Goal: Task Accomplishment & Management: Manage account settings

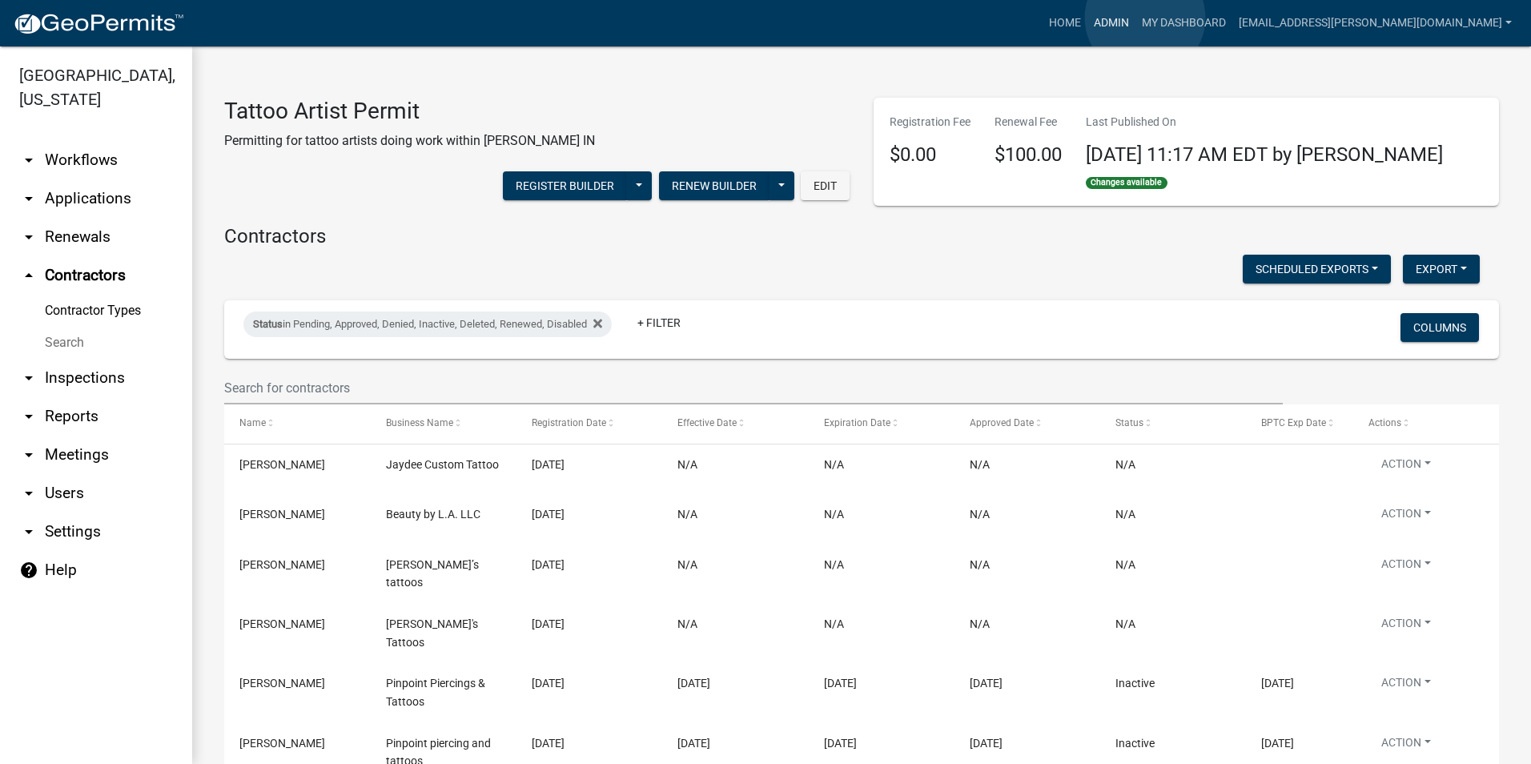
click at [1135, 18] on link "Admin" at bounding box center [1111, 23] width 48 height 30
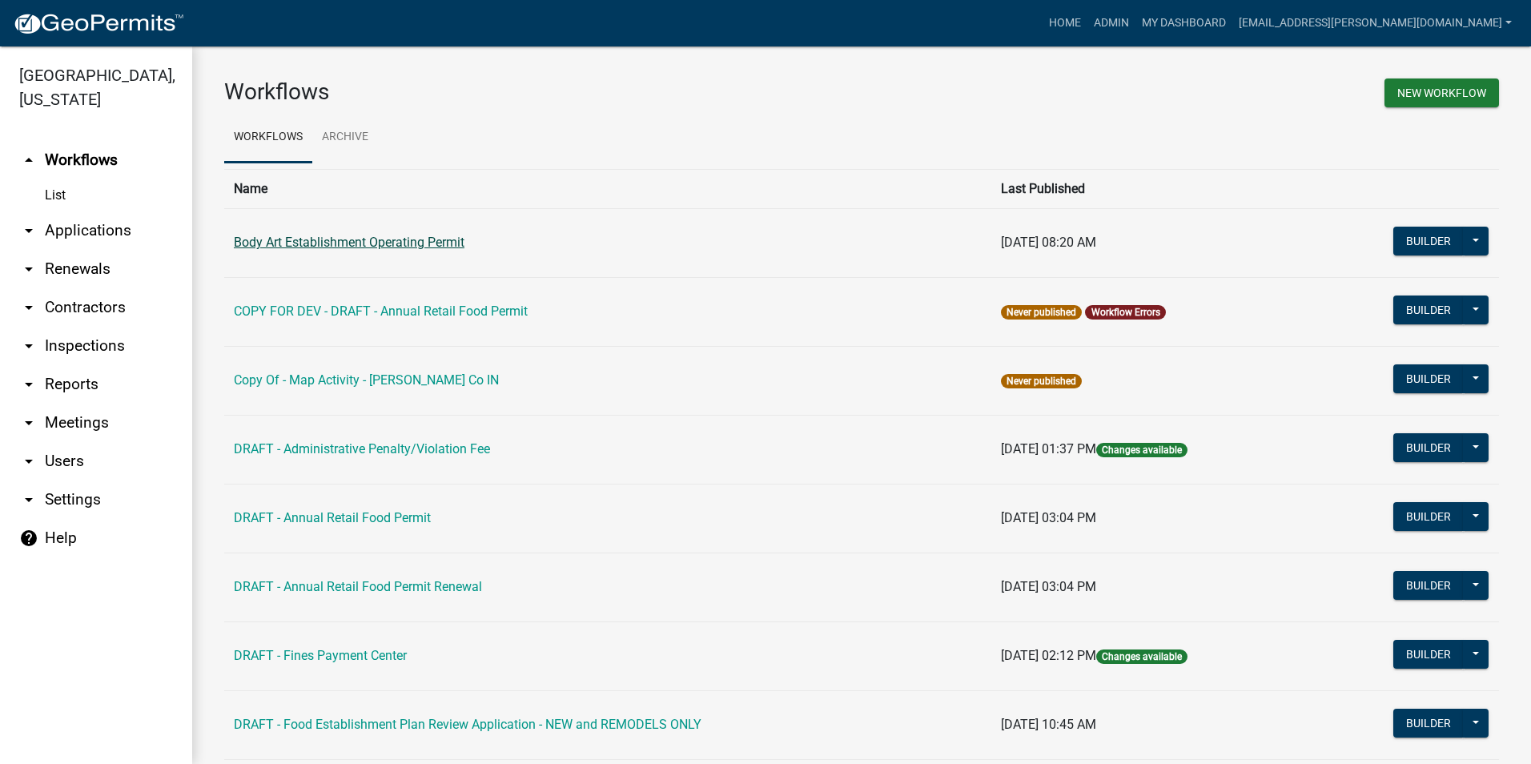
click at [378, 247] on link "Body Art Establishment Operating Permit" at bounding box center [349, 242] width 231 height 15
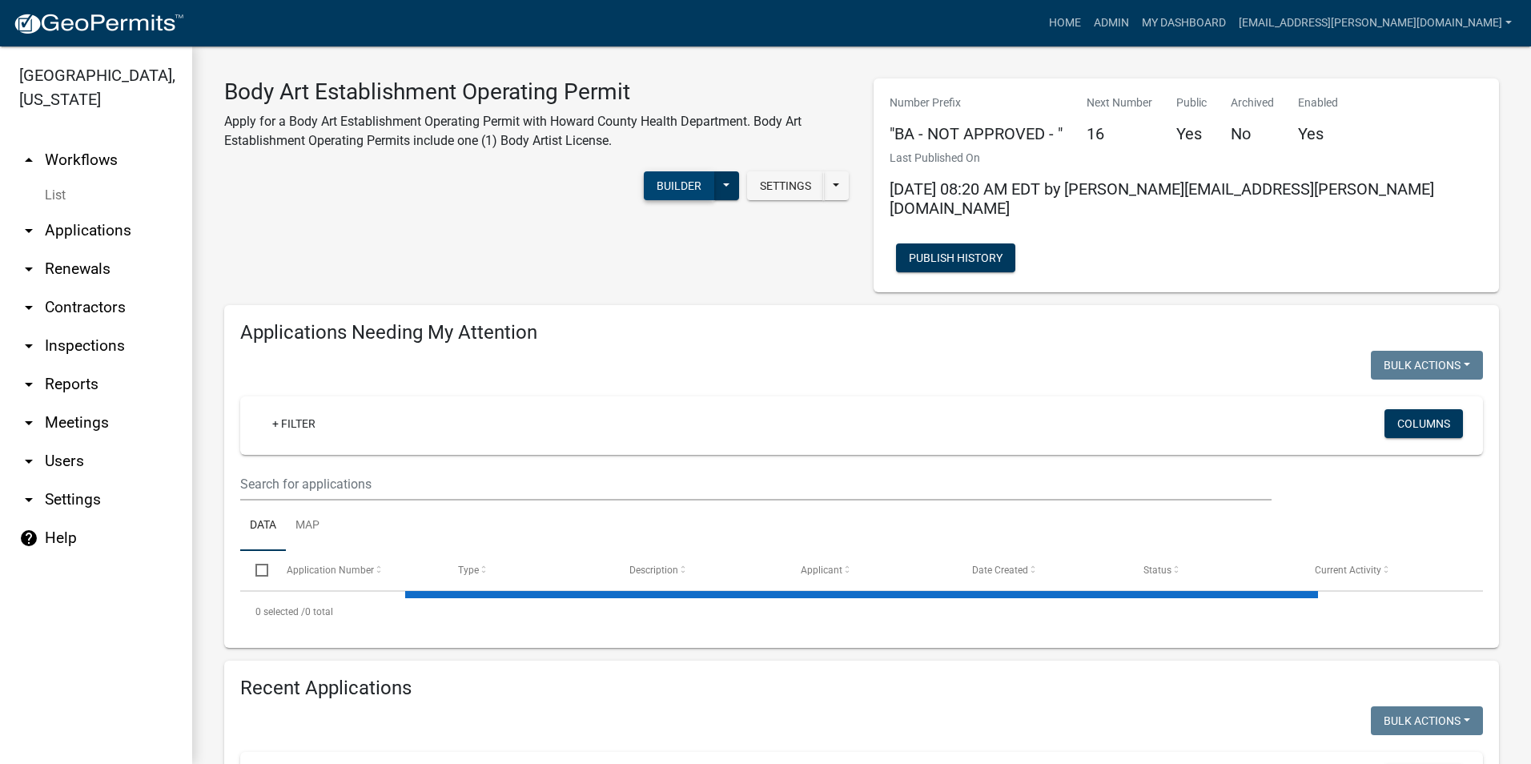
select select "3: 100"
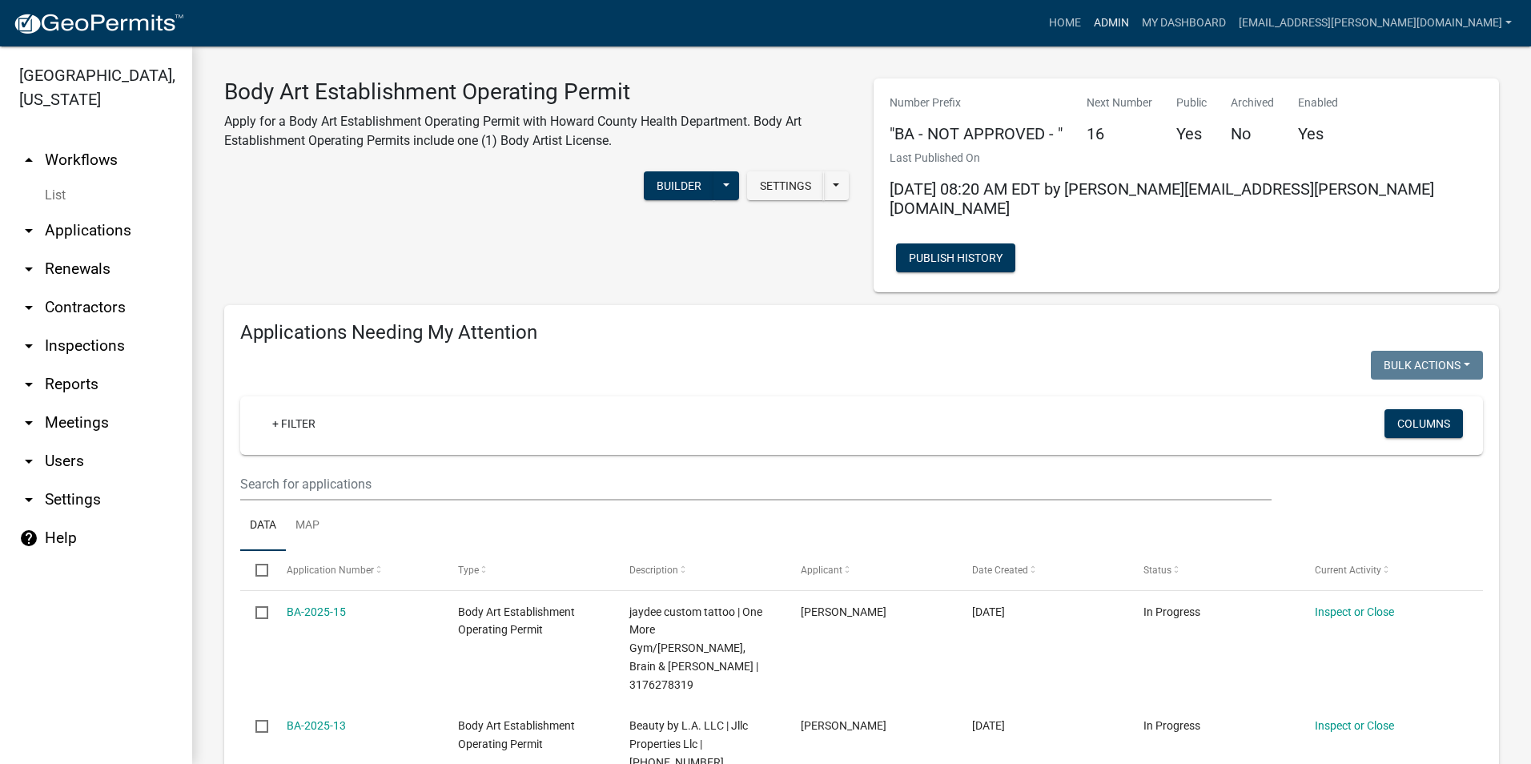
click at [1135, 22] on link "Admin" at bounding box center [1111, 23] width 48 height 30
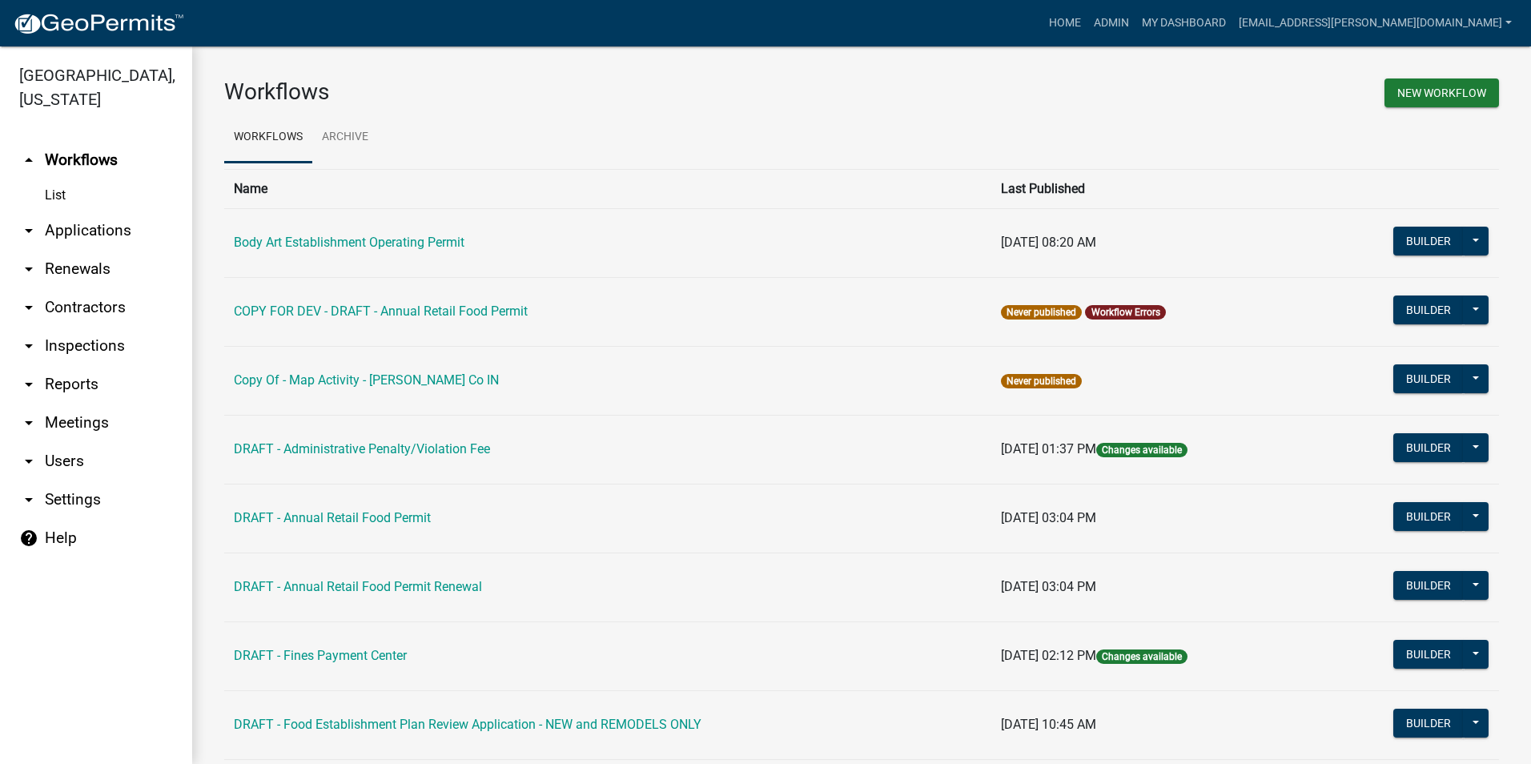
click at [98, 311] on link "arrow_drop_down Contractors" at bounding box center [96, 307] width 192 height 38
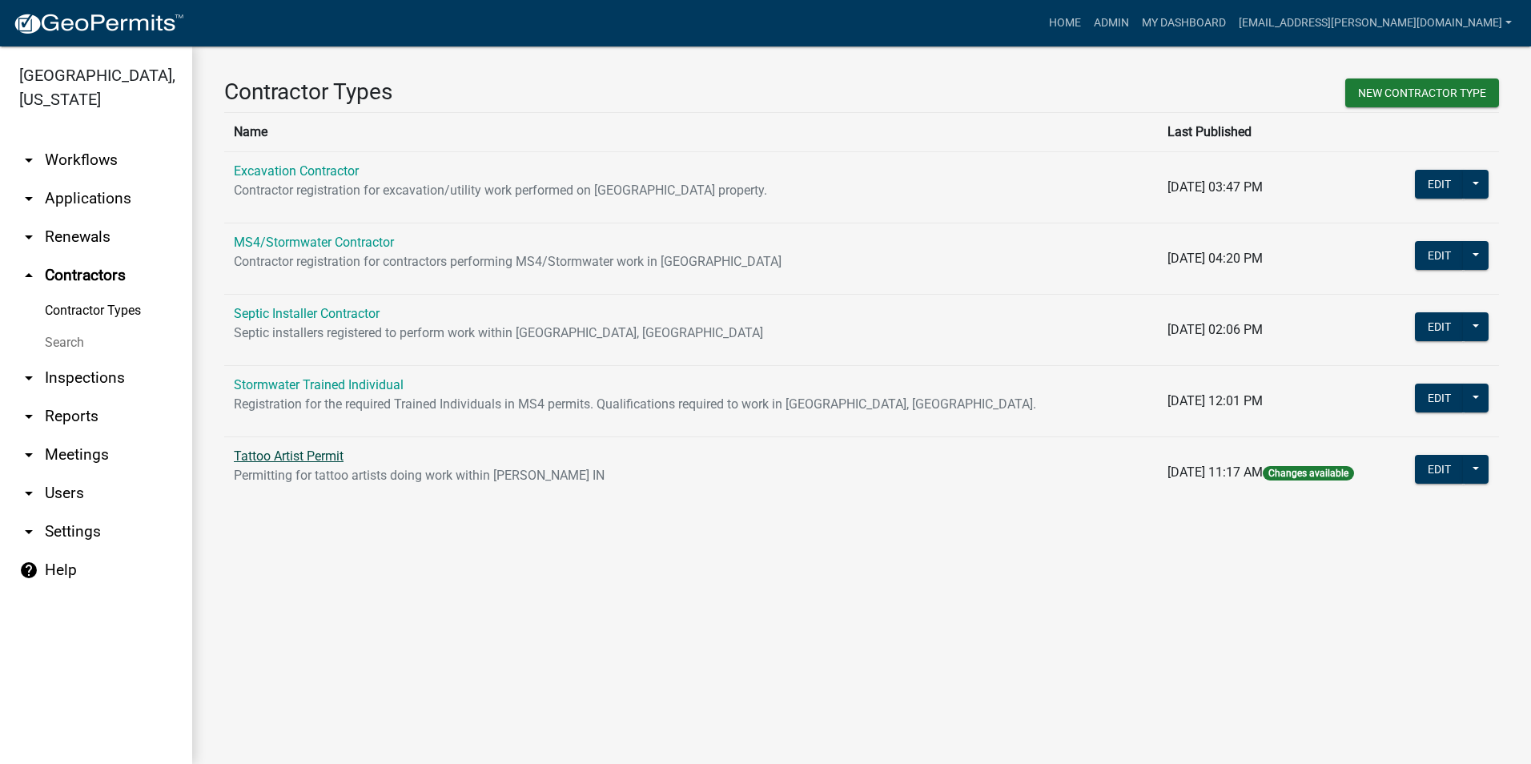
click at [322, 455] on link "Tattoo Artist Permit" at bounding box center [289, 455] width 110 height 15
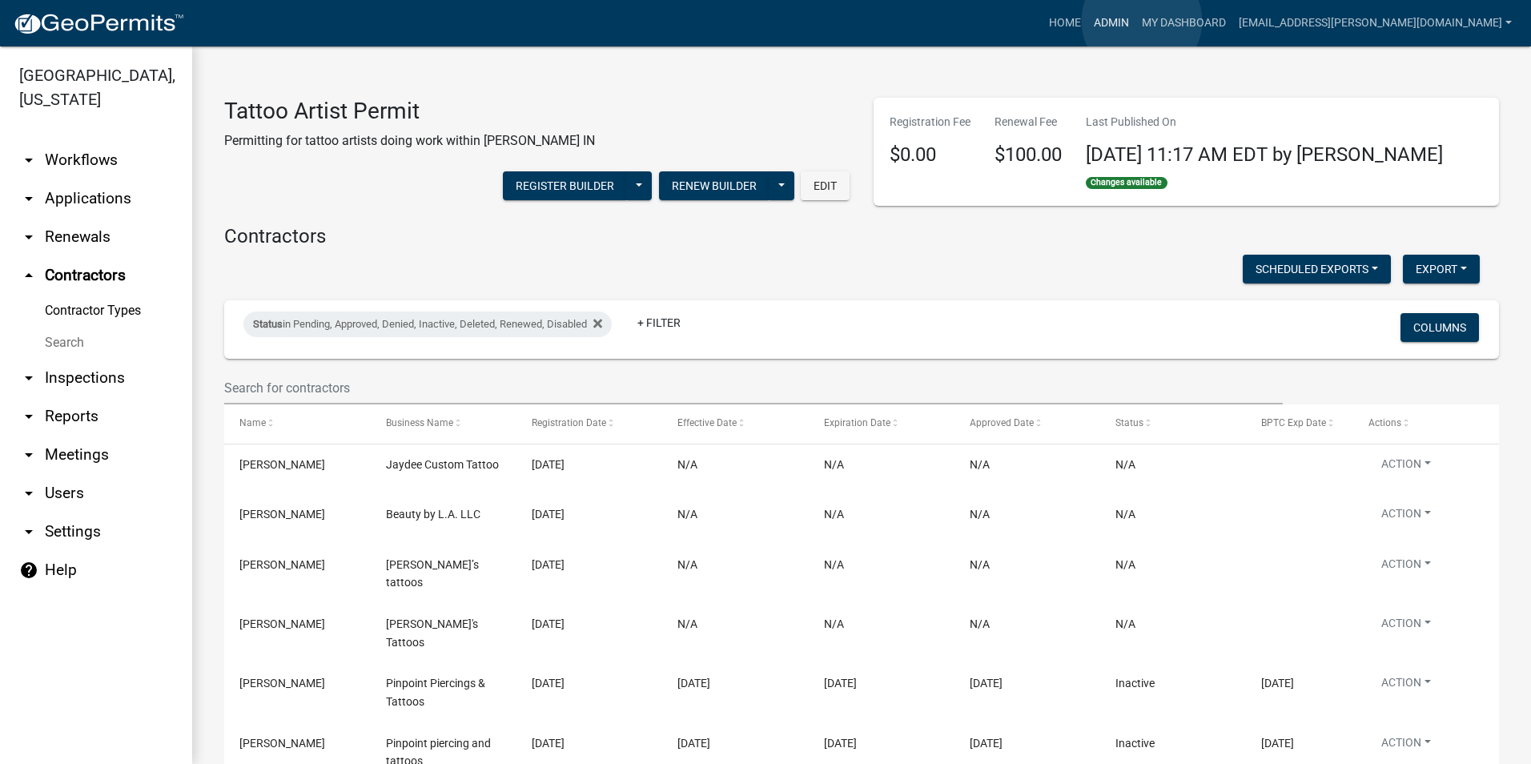
click at [1135, 21] on link "Admin" at bounding box center [1111, 23] width 48 height 30
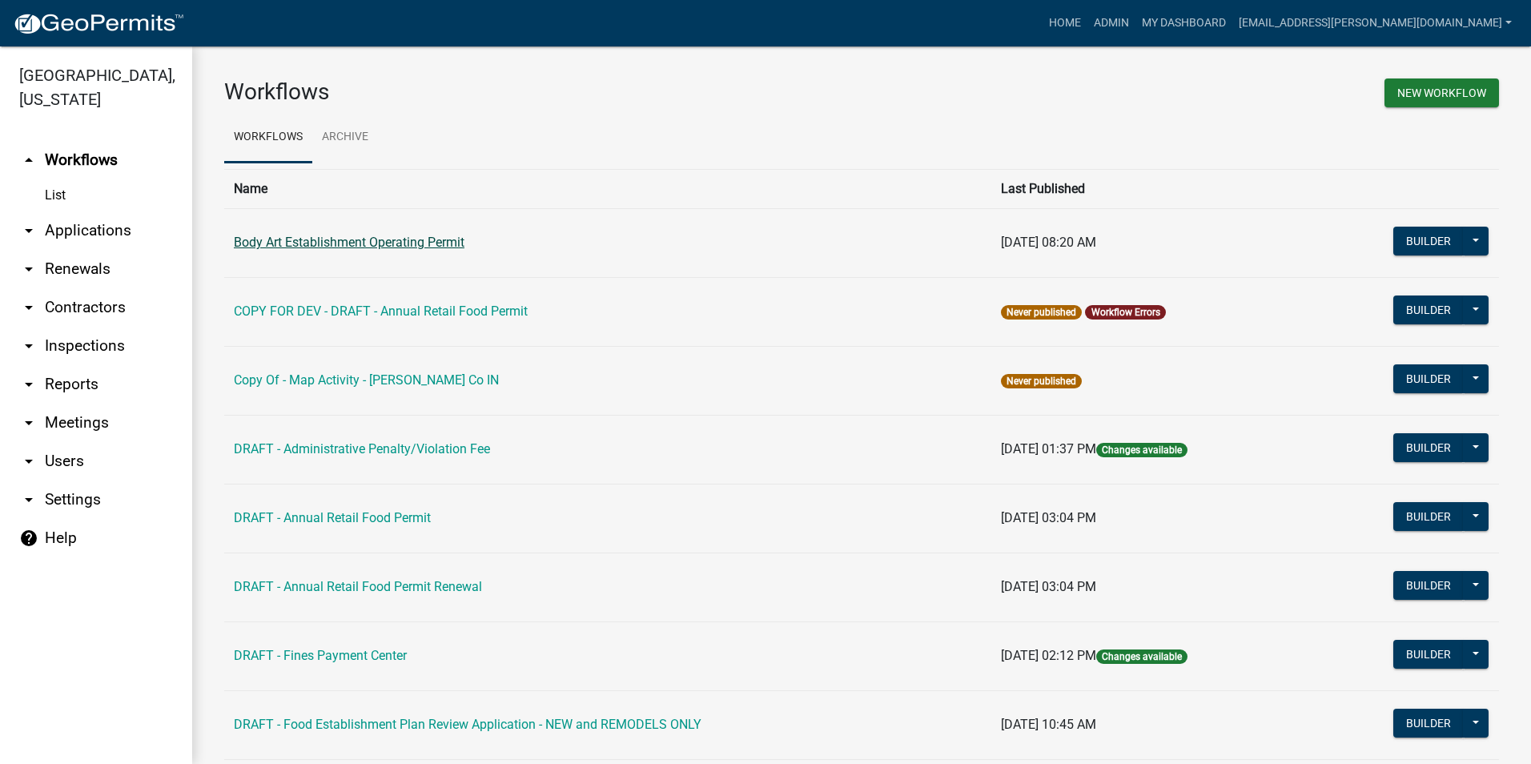
click at [441, 246] on link "Body Art Establishment Operating Permit" at bounding box center [349, 242] width 231 height 15
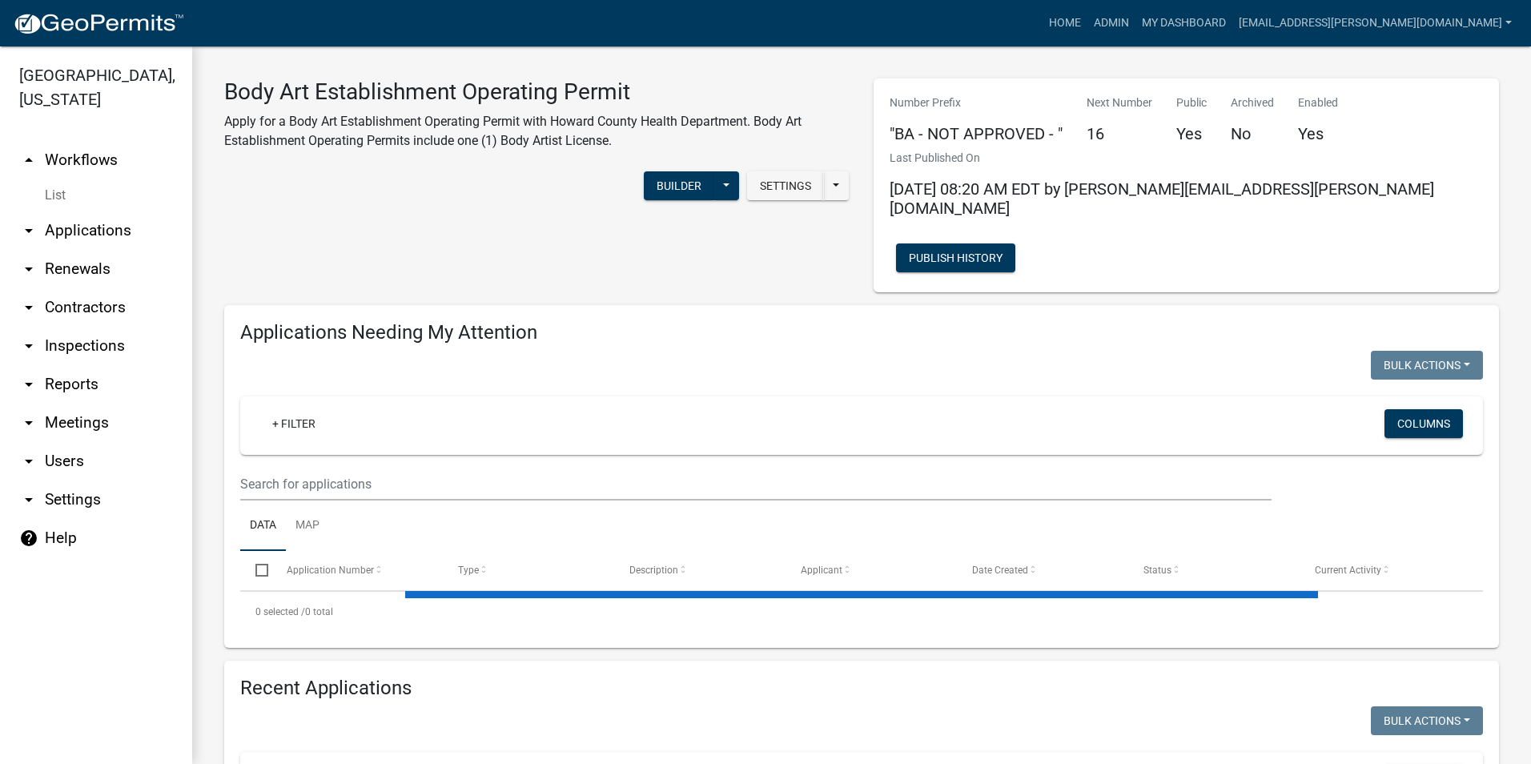
select select "3: 100"
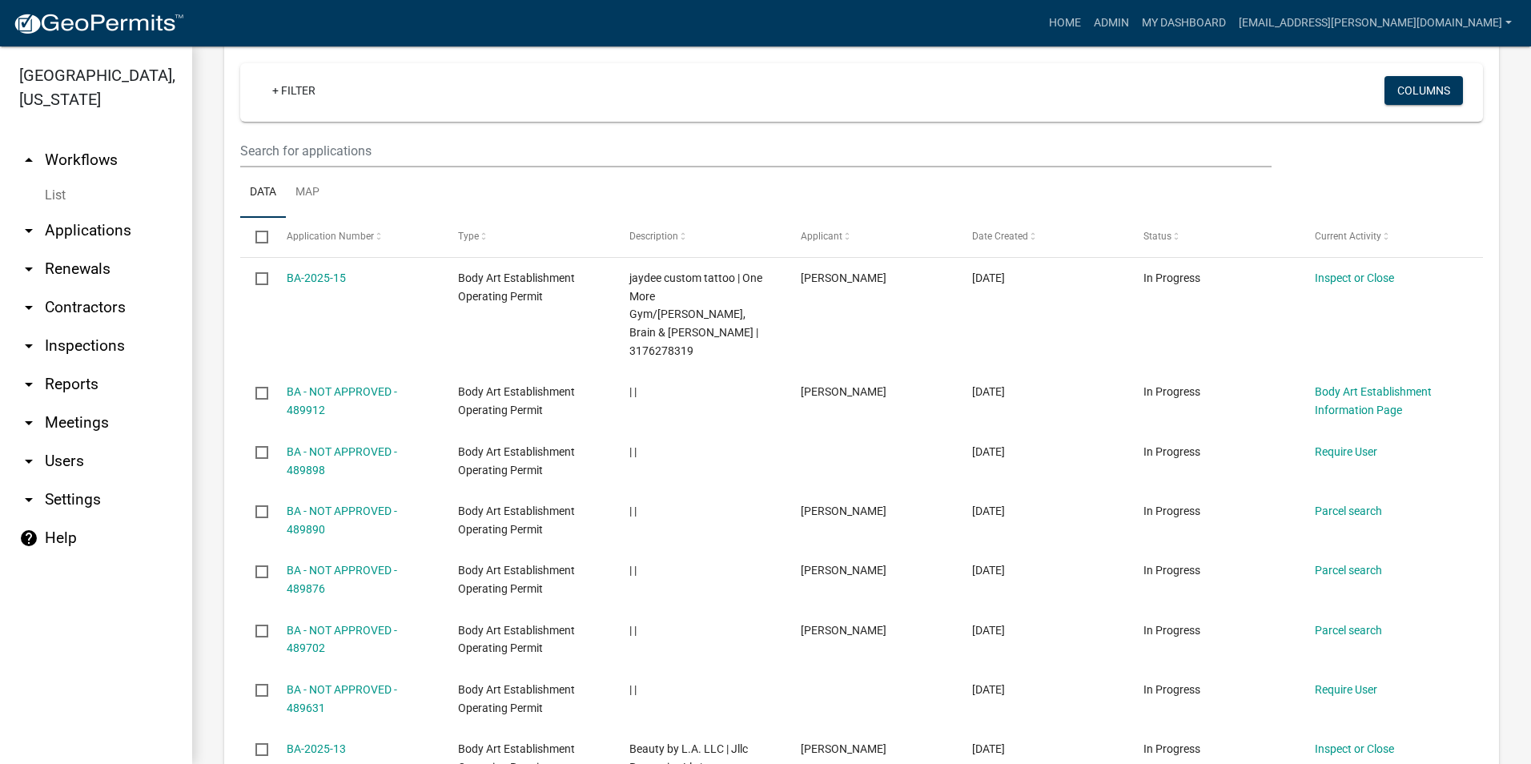
scroll to position [1681, 0]
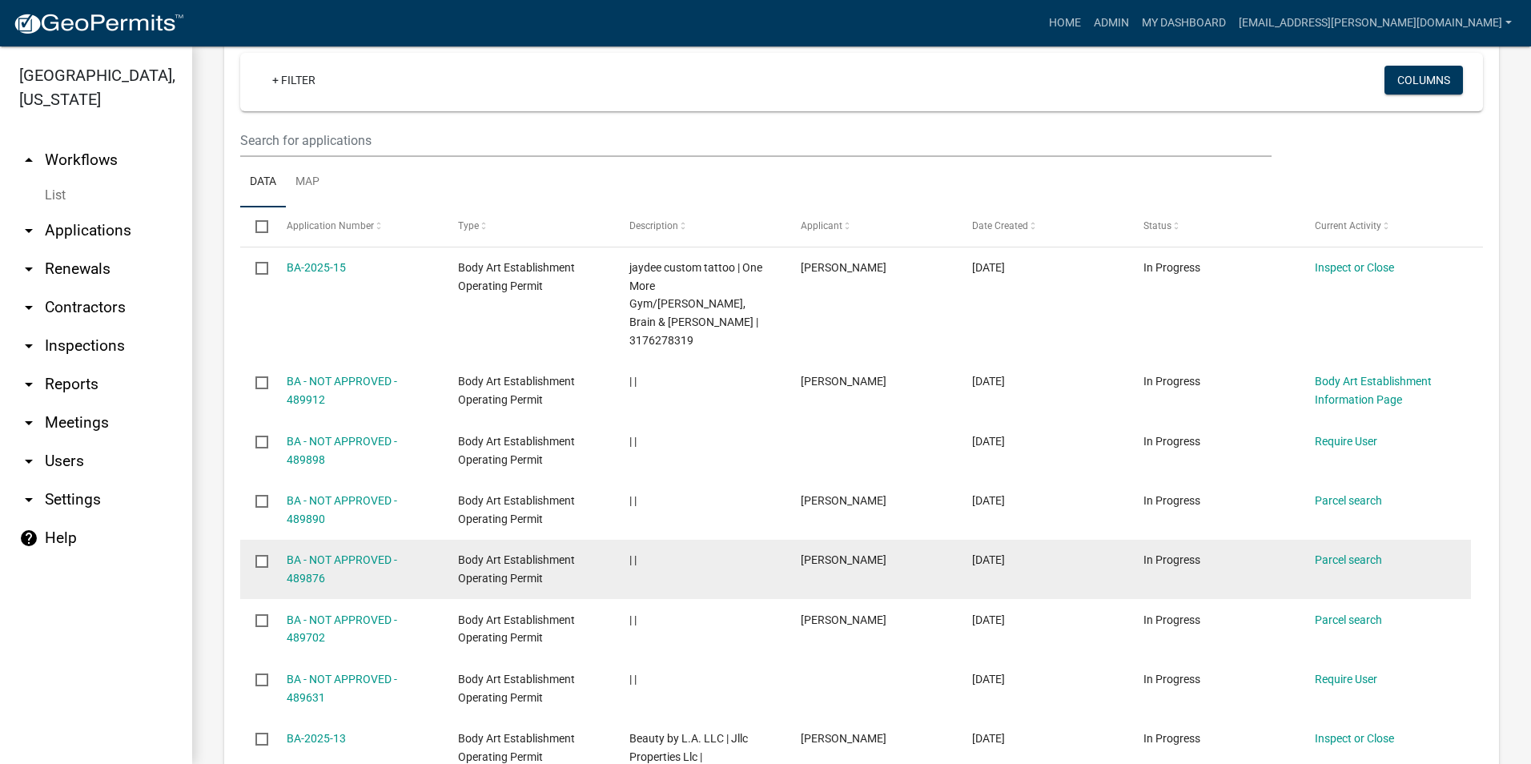
click at [260, 555] on input "checkbox" at bounding box center [260, 560] width 10 height 10
checkbox input "true"
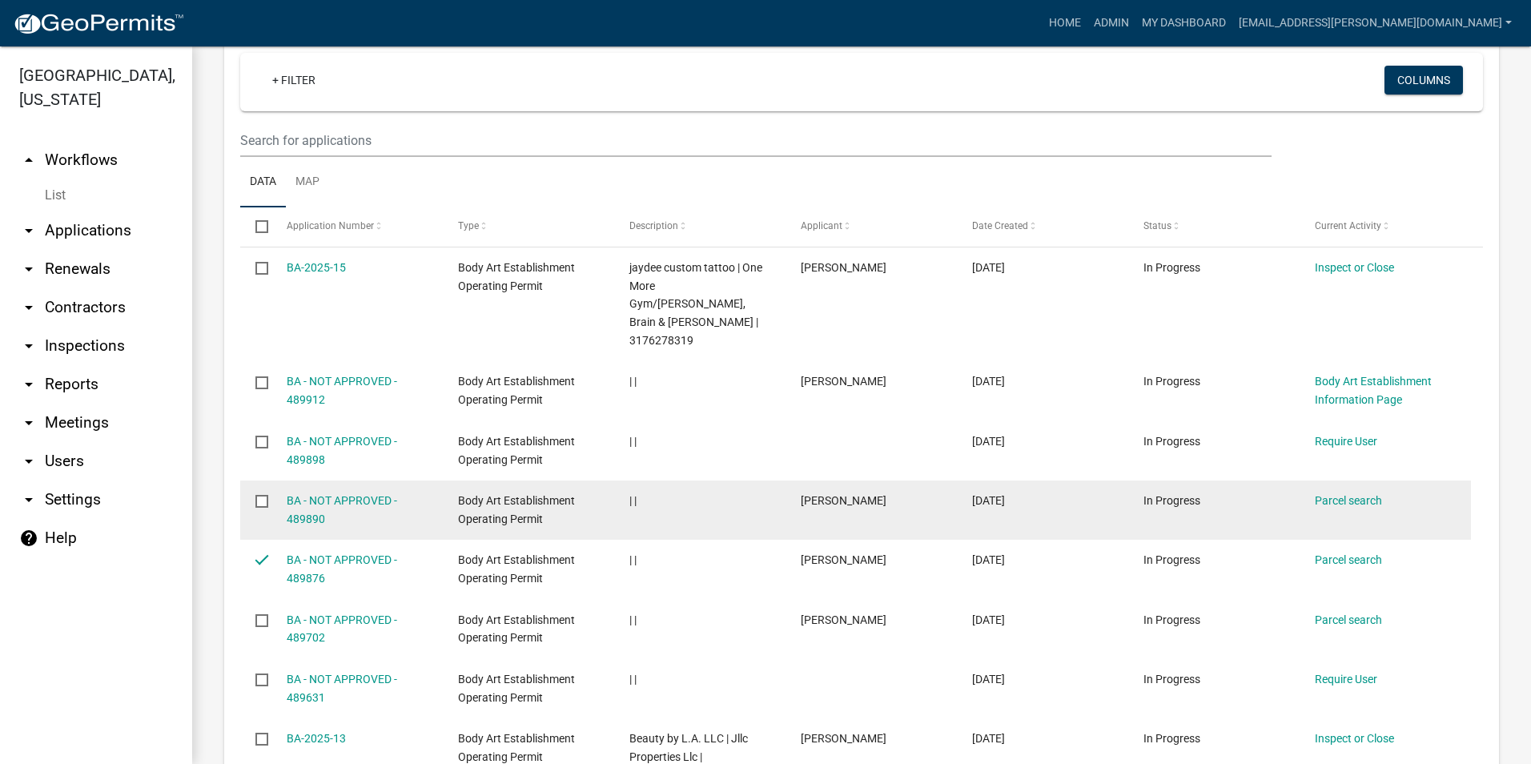
click at [260, 495] on input "checkbox" at bounding box center [260, 500] width 10 height 10
checkbox input "true"
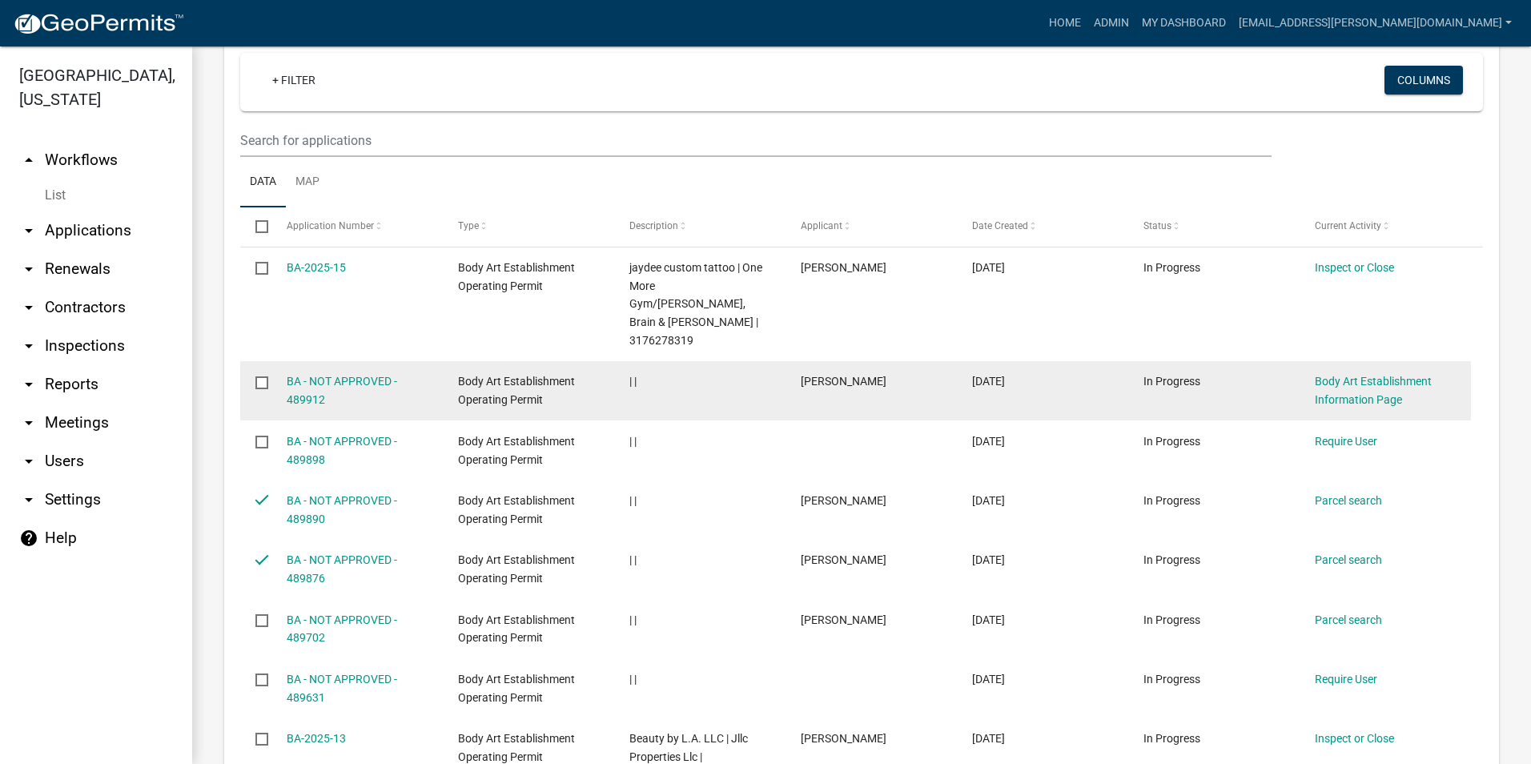
drag, startPoint x: 259, startPoint y: 353, endPoint x: 1337, endPoint y: 243, distance: 1083.1
click at [1337, 375] on link "Body Art Establishment Information Page" at bounding box center [1372, 390] width 117 height 31
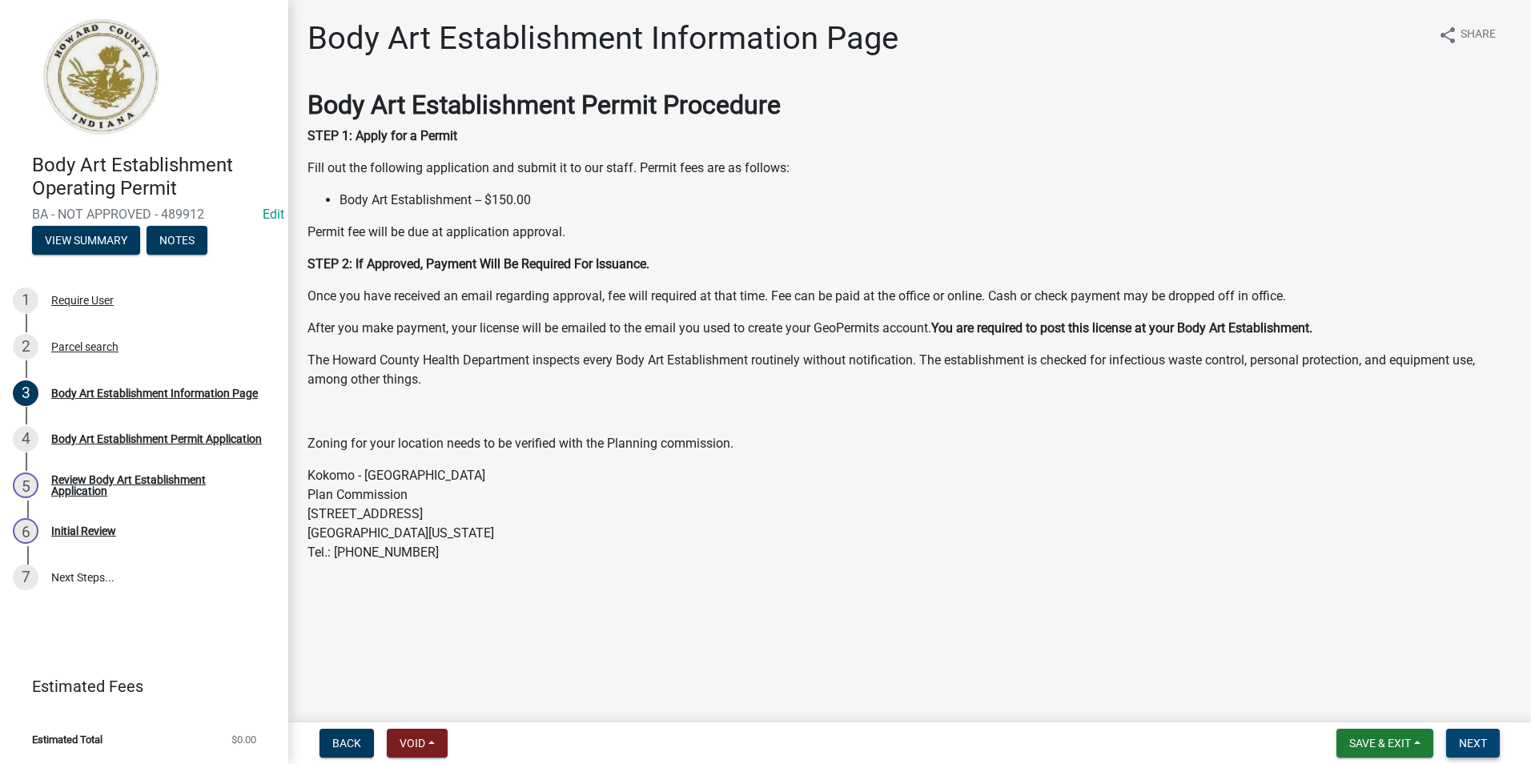
click at [1479, 739] on span "Next" at bounding box center [1473, 742] width 28 height 13
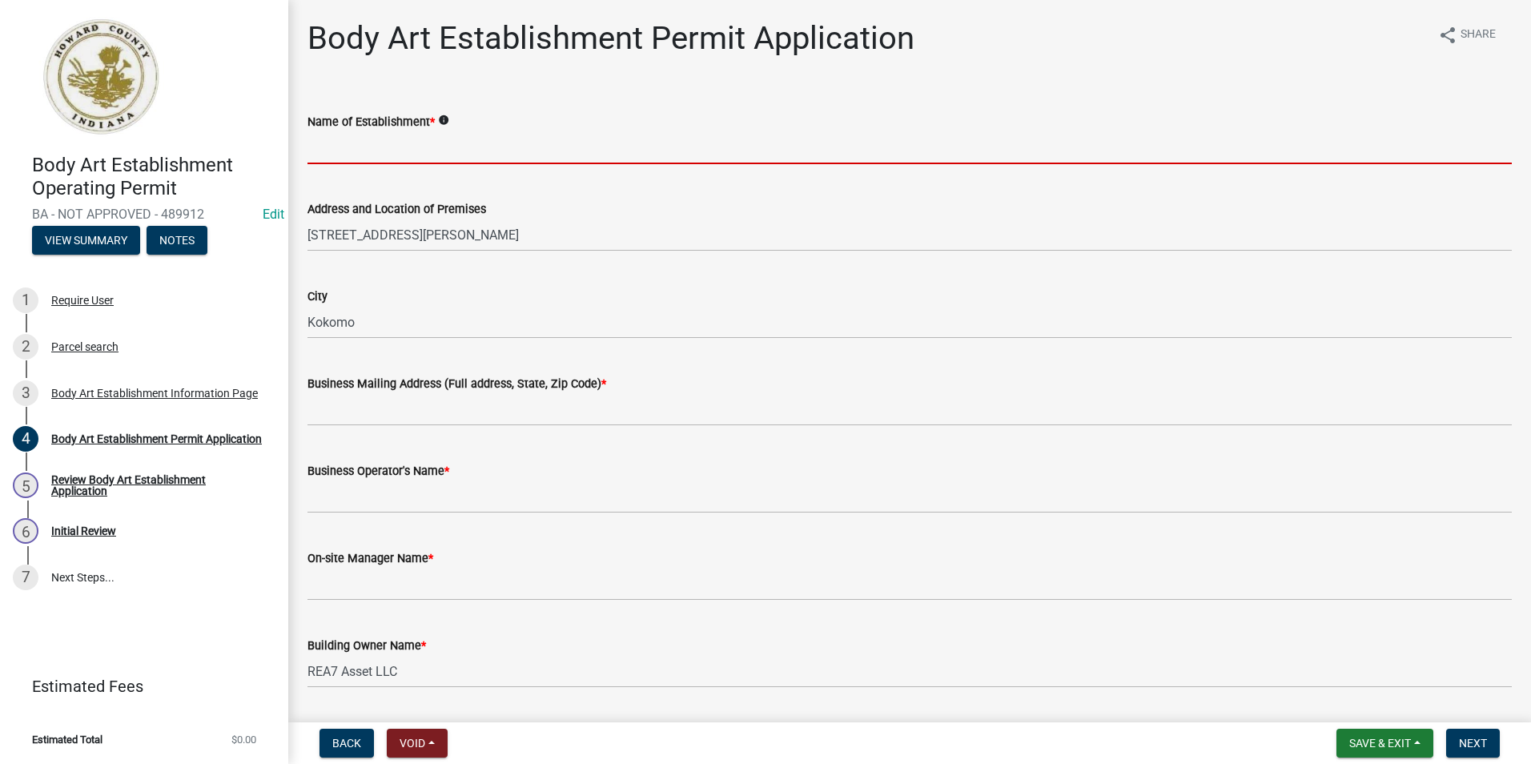
click at [435, 146] on input "Name of Establishment *" at bounding box center [909, 147] width 1204 height 33
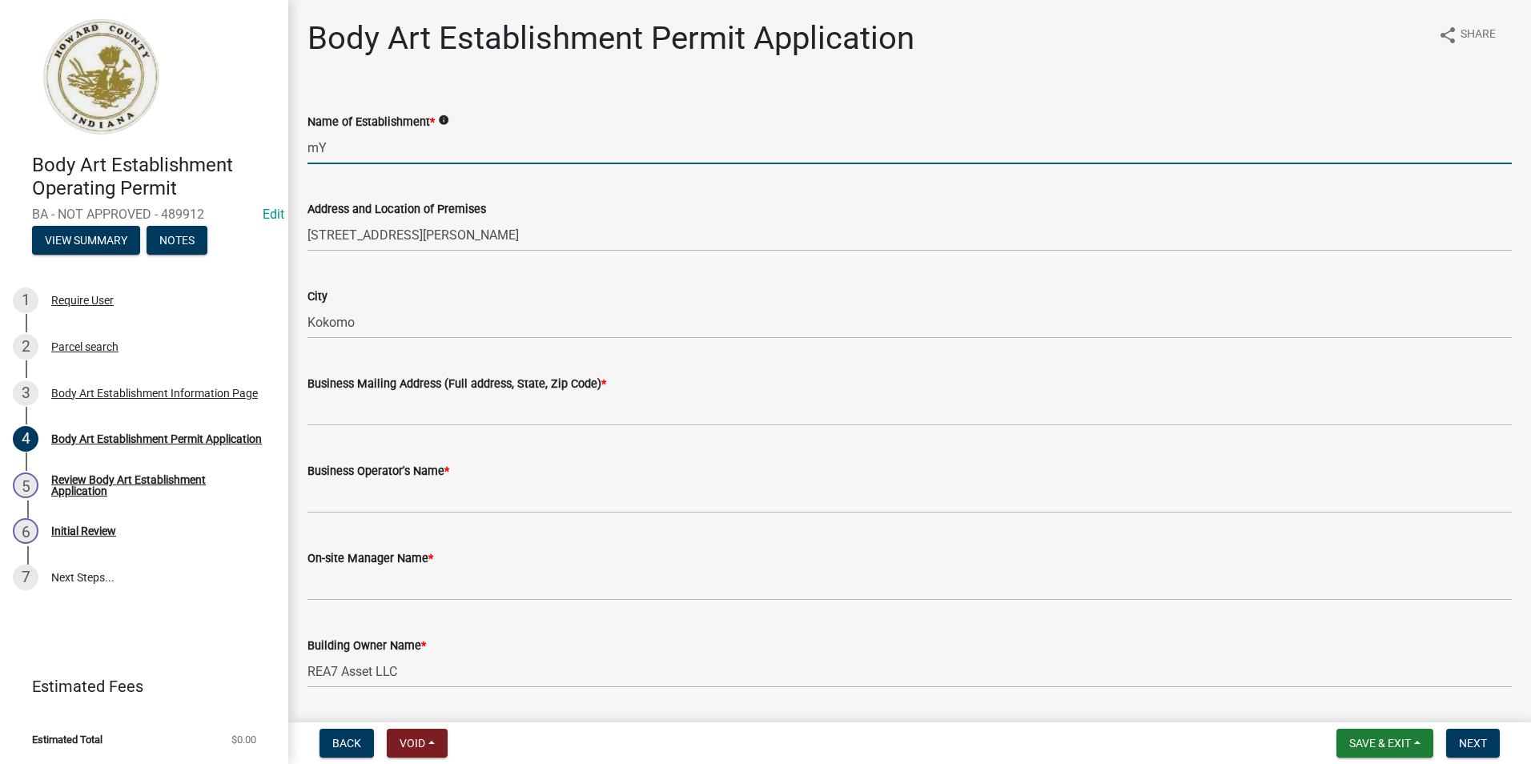
type input "m"
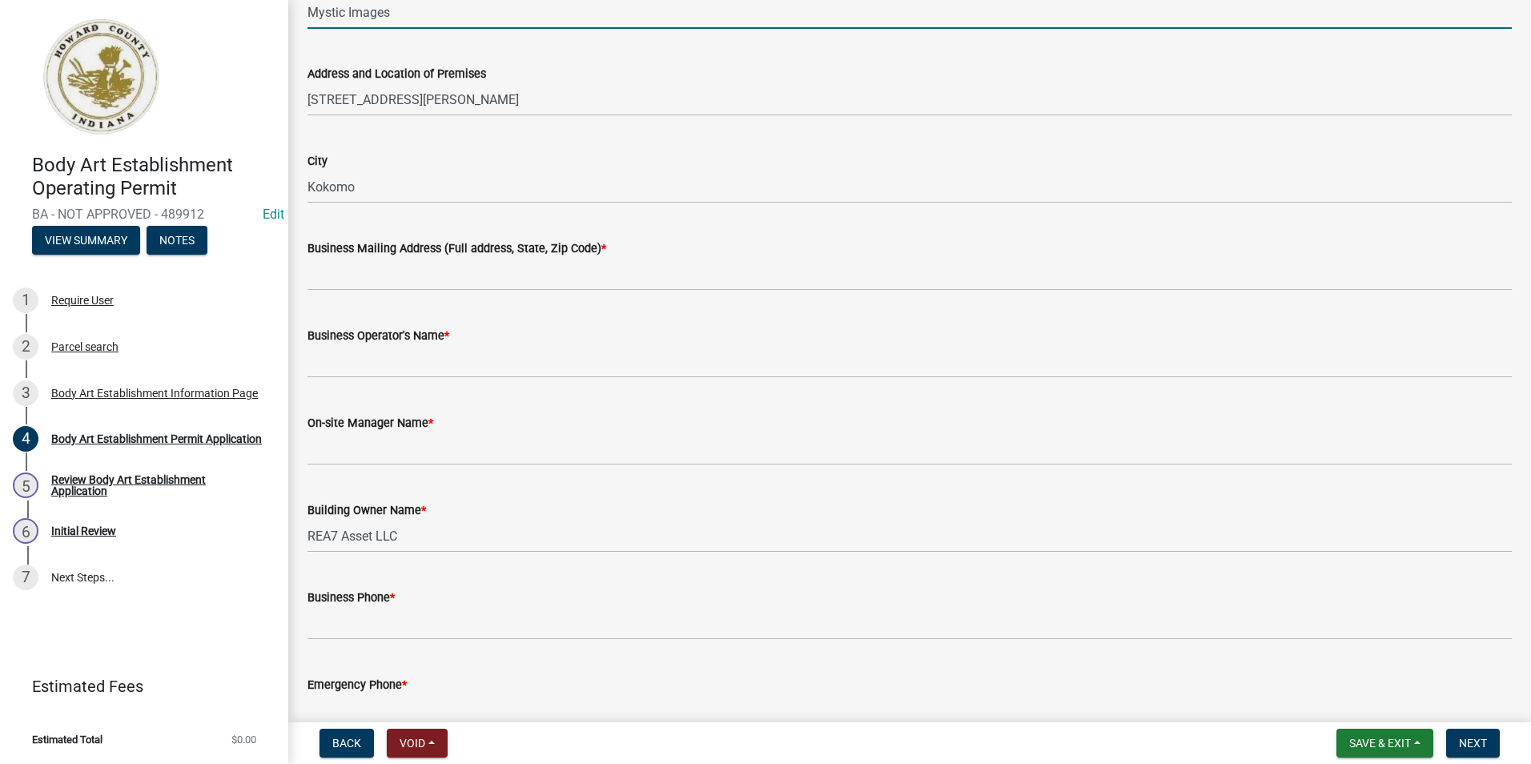
scroll to position [160, 0]
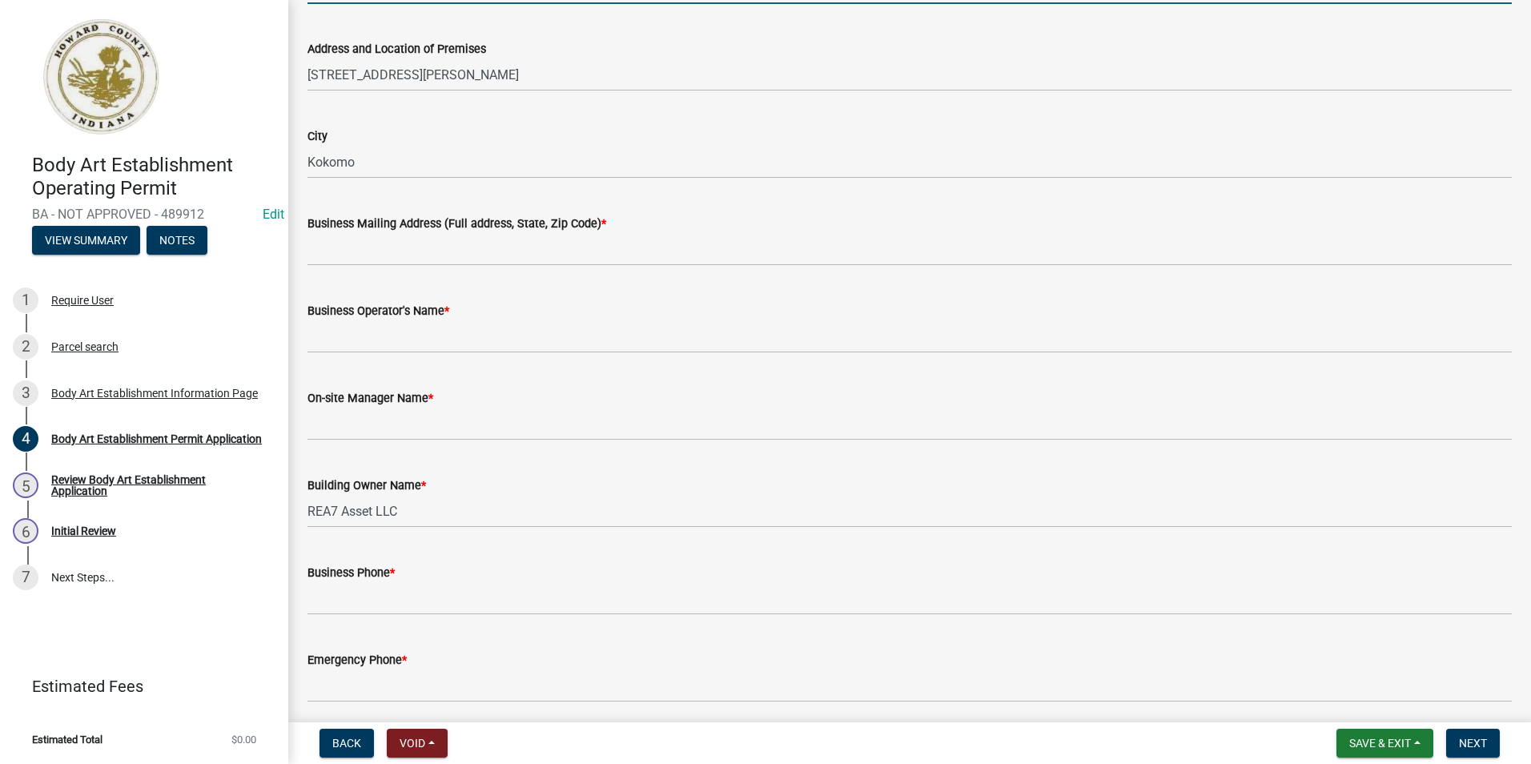
type input "Mystic Images"
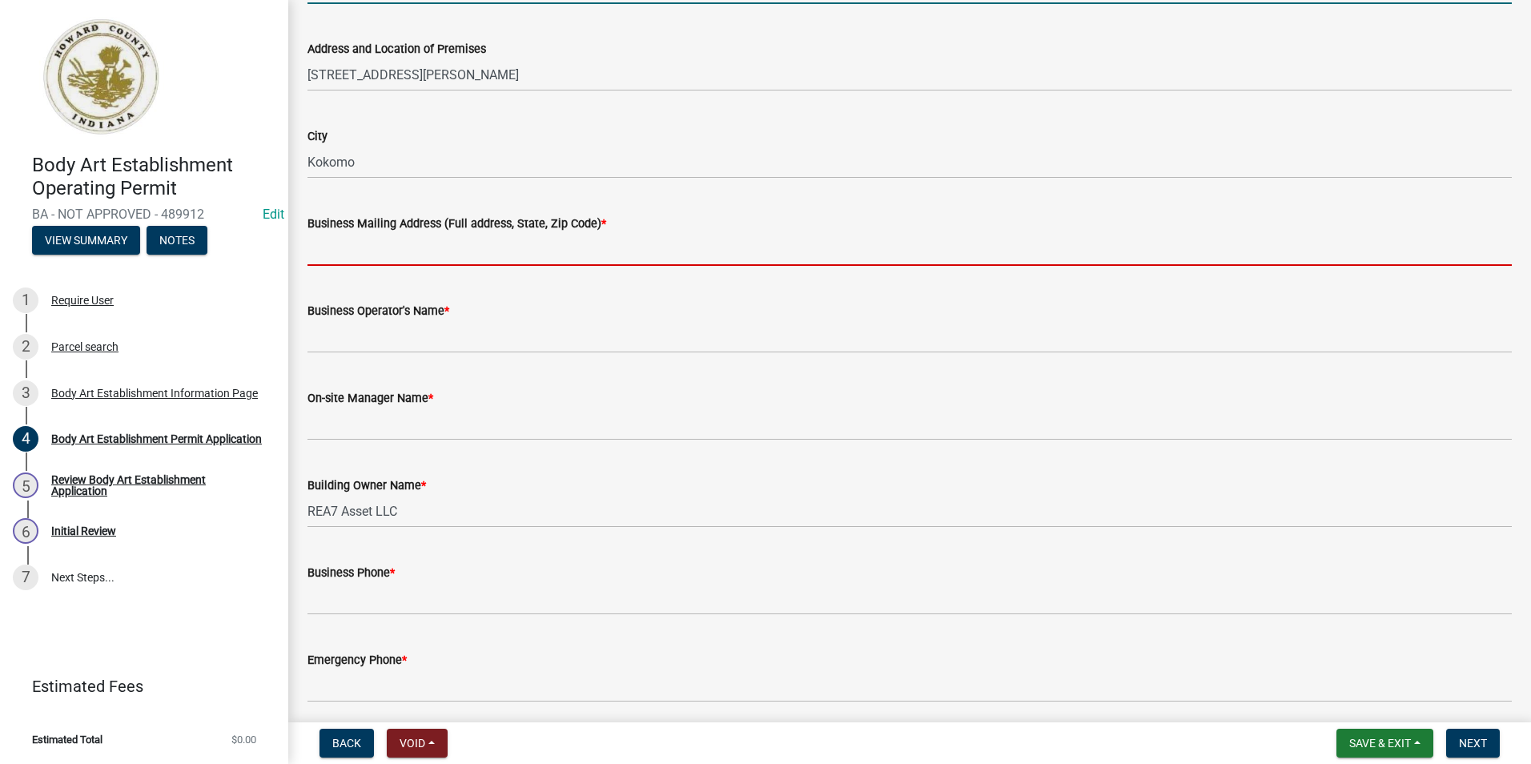
click at [457, 256] on input "Business Mailing Address (Full address, State, Zip Code) *" at bounding box center [909, 249] width 1204 height 33
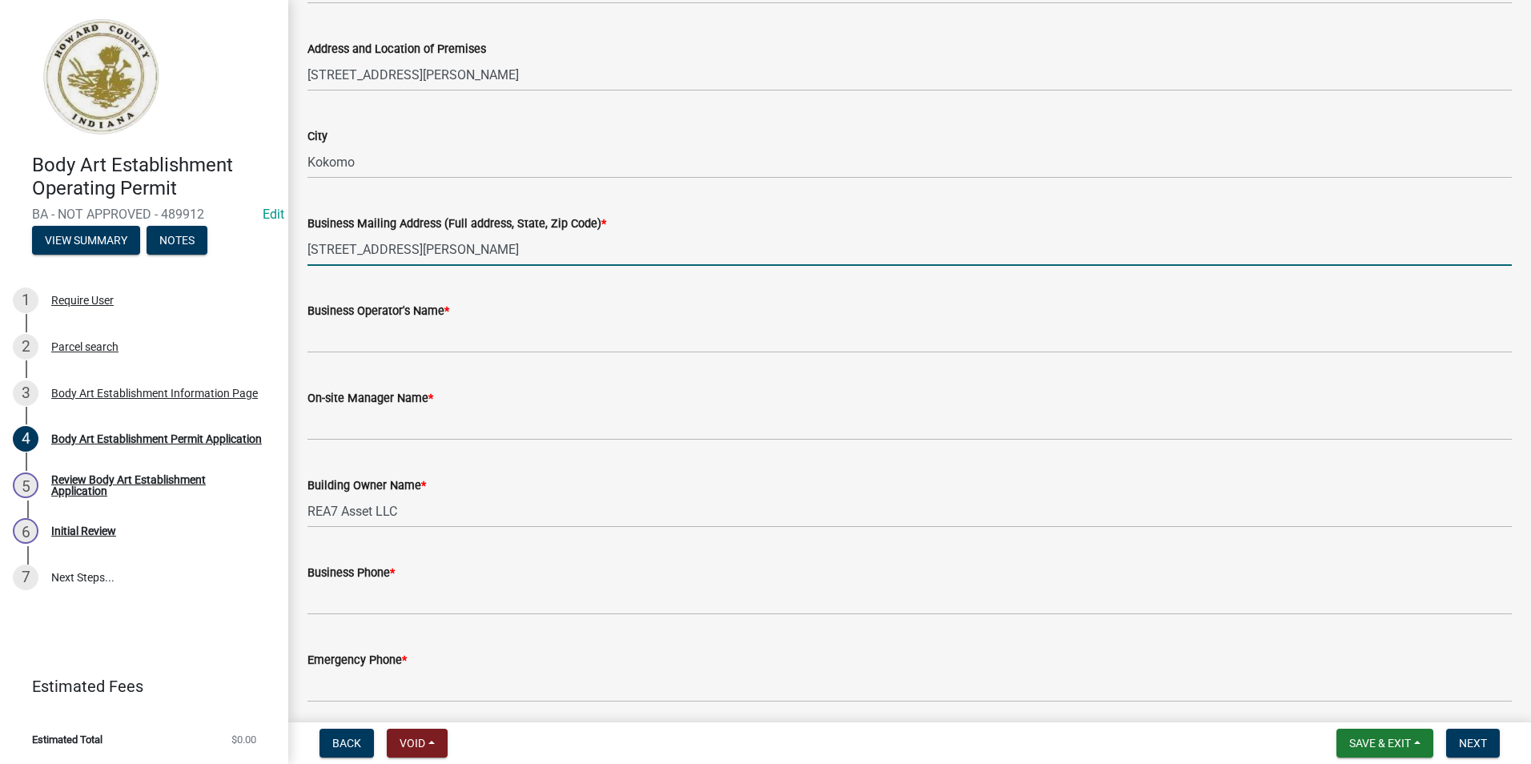
type input "[STREET_ADDRESS][PERSON_NAME]"
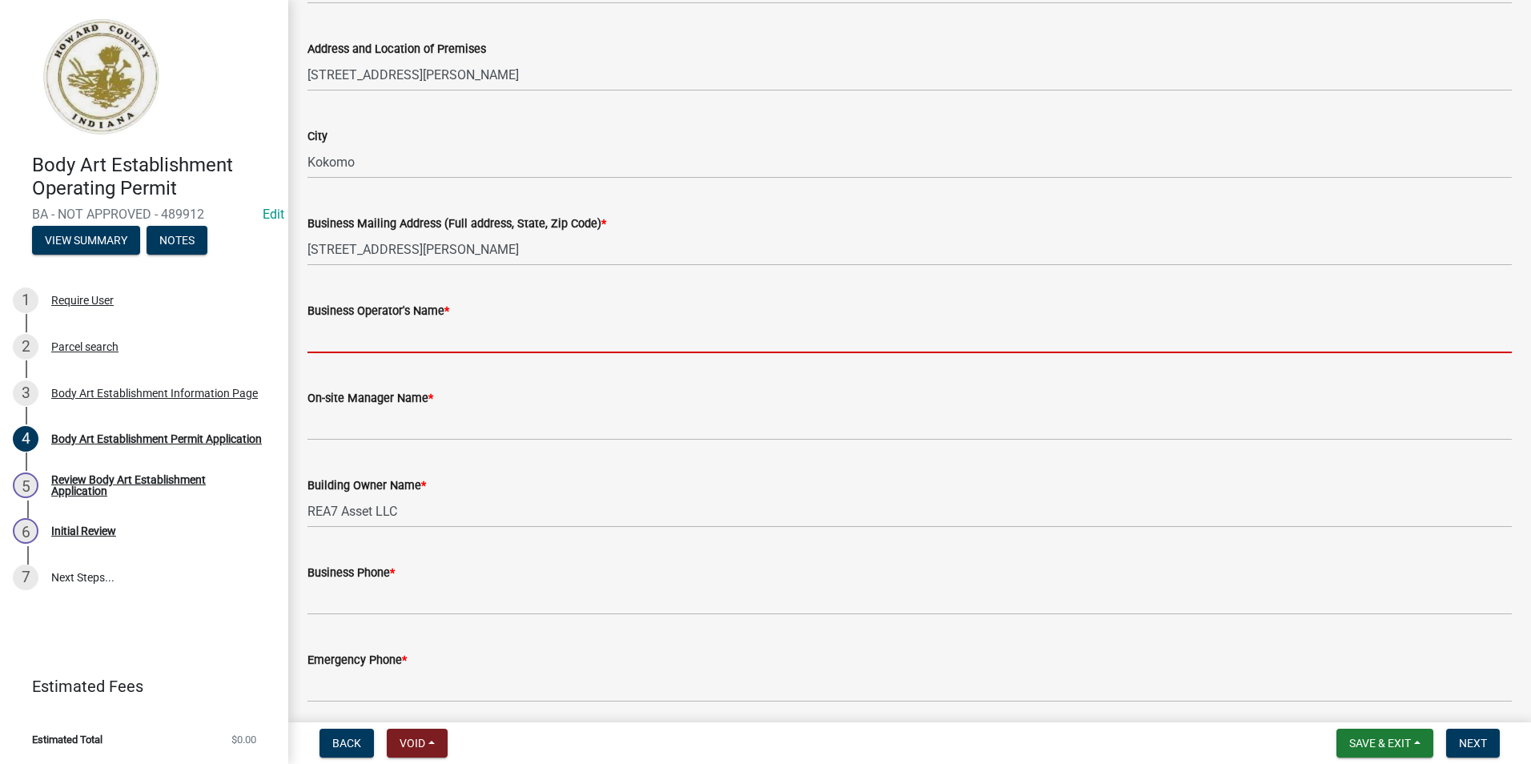
click at [449, 335] on input "Business Operator's Name *" at bounding box center [909, 336] width 1204 height 33
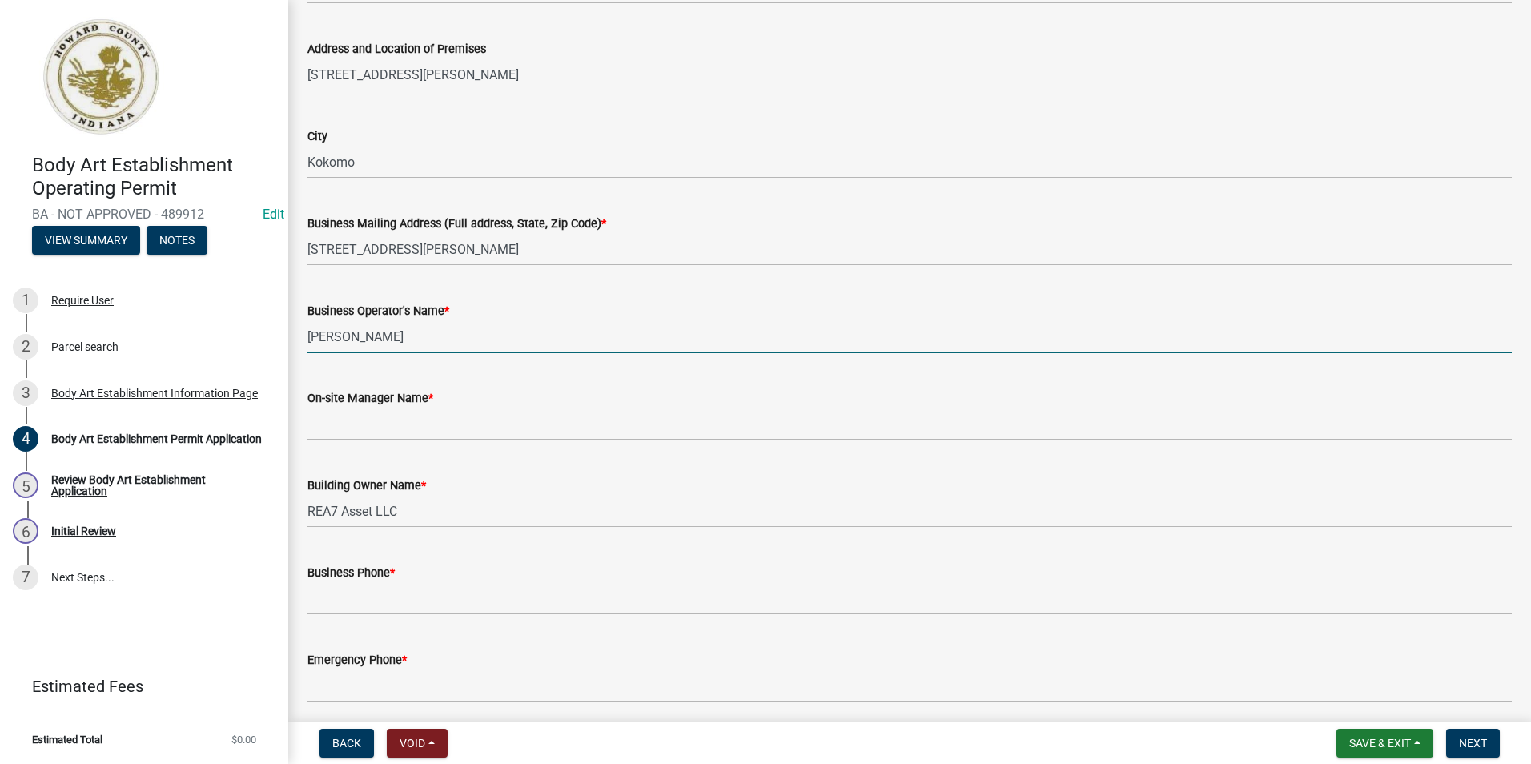
type input "[PERSON_NAME]"
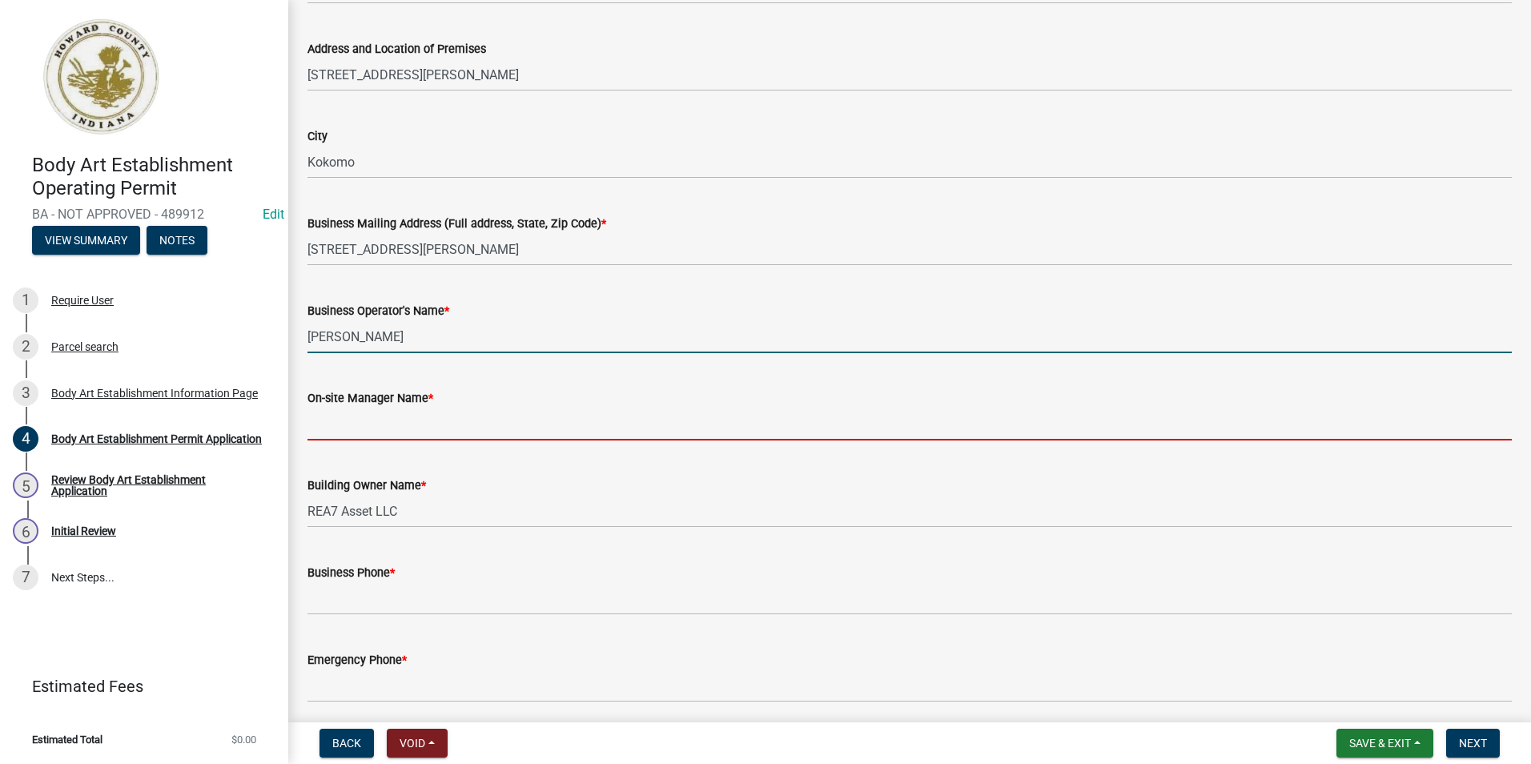
click at [408, 416] on input "On-site Manager Name *" at bounding box center [909, 423] width 1204 height 33
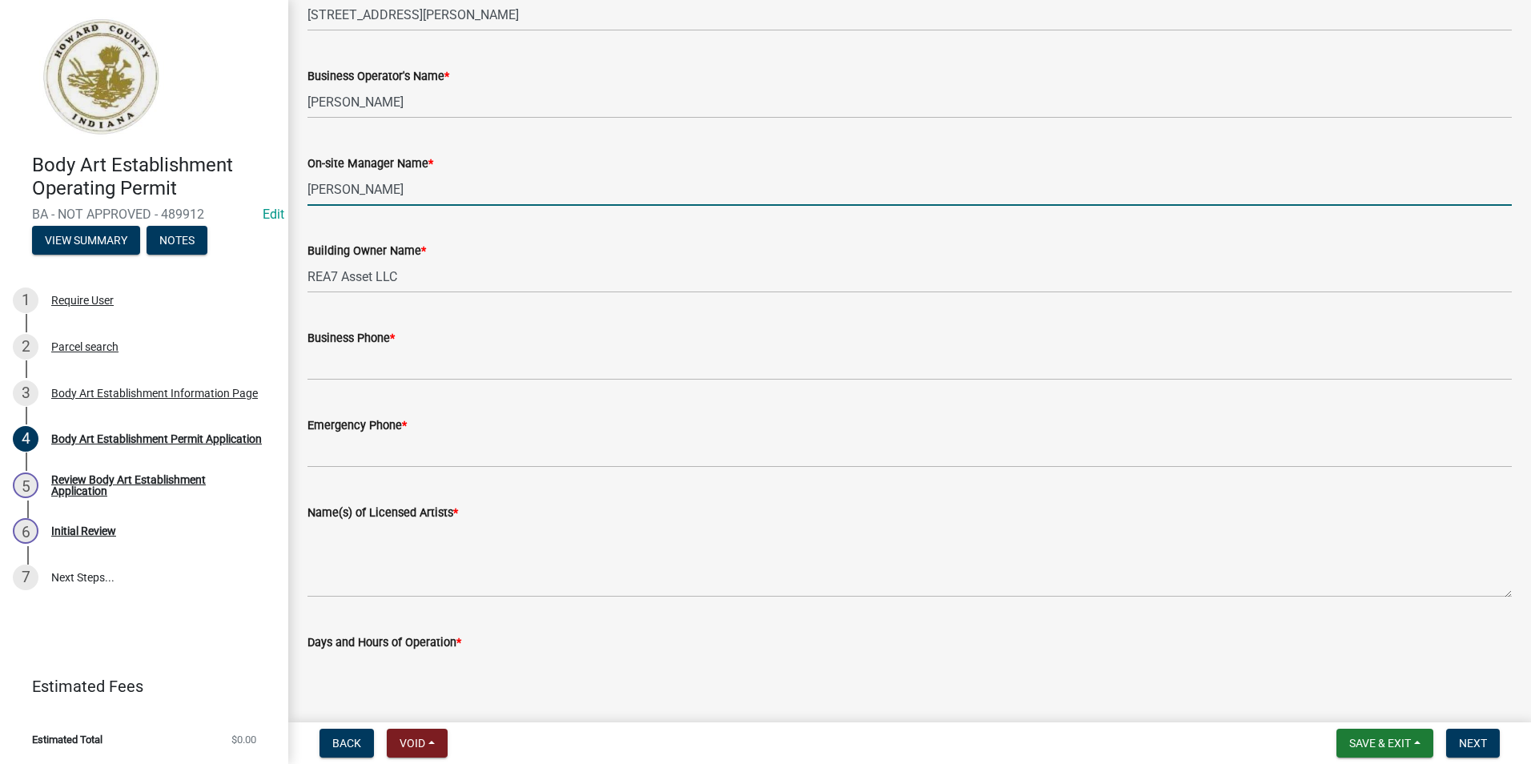
scroll to position [400, 0]
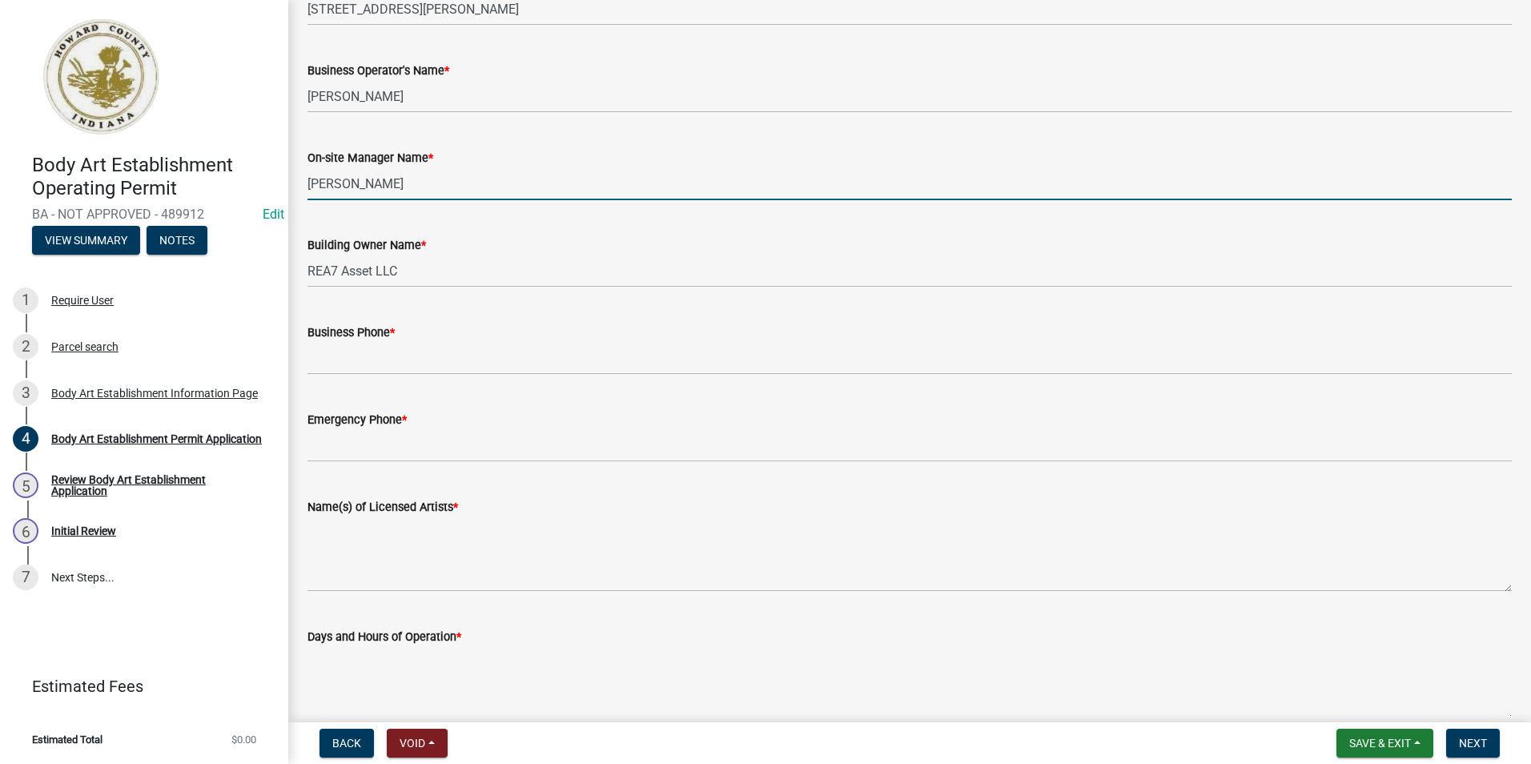
type input "[PERSON_NAME]"
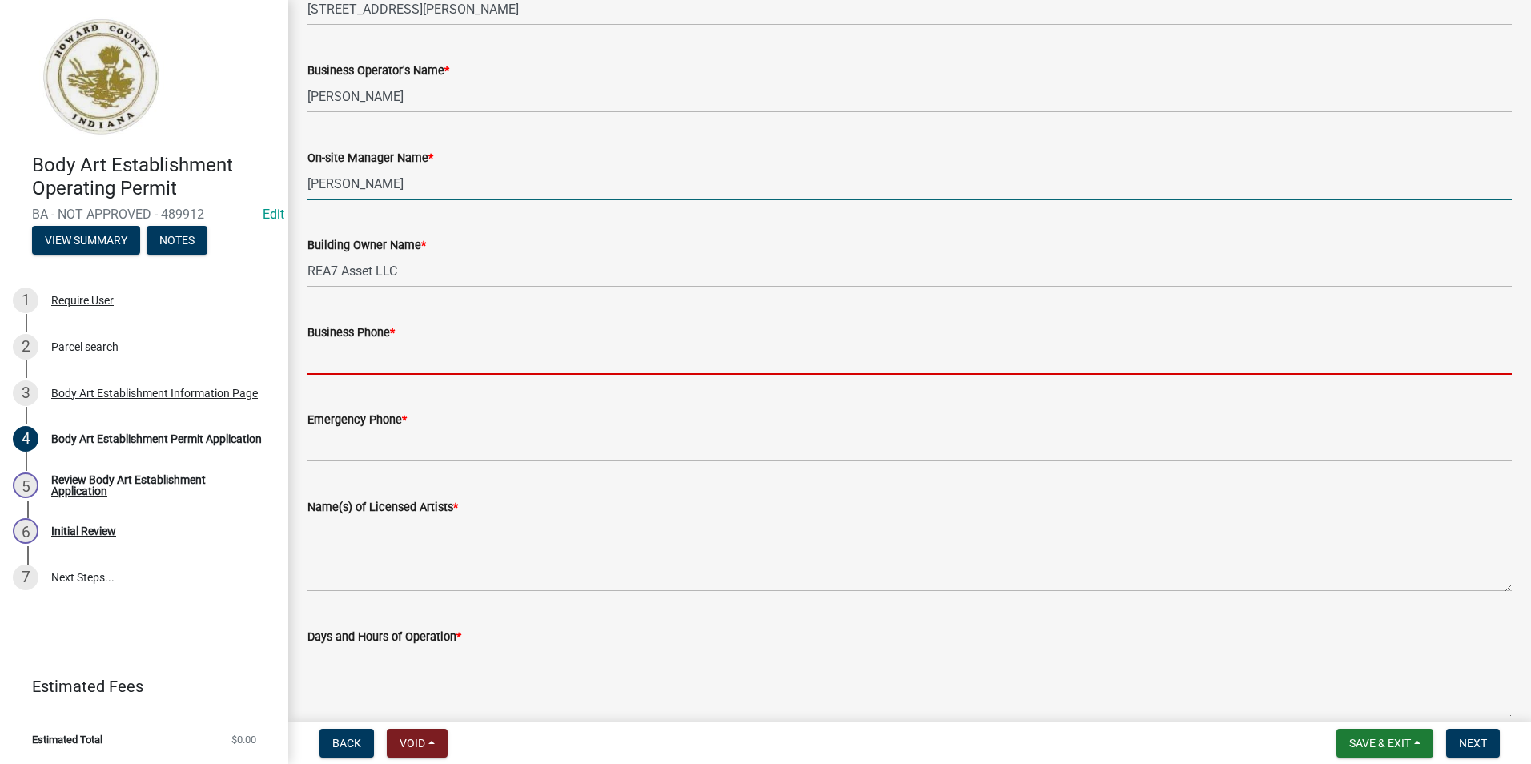
click at [407, 363] on input "Business Phone *" at bounding box center [909, 358] width 1204 height 33
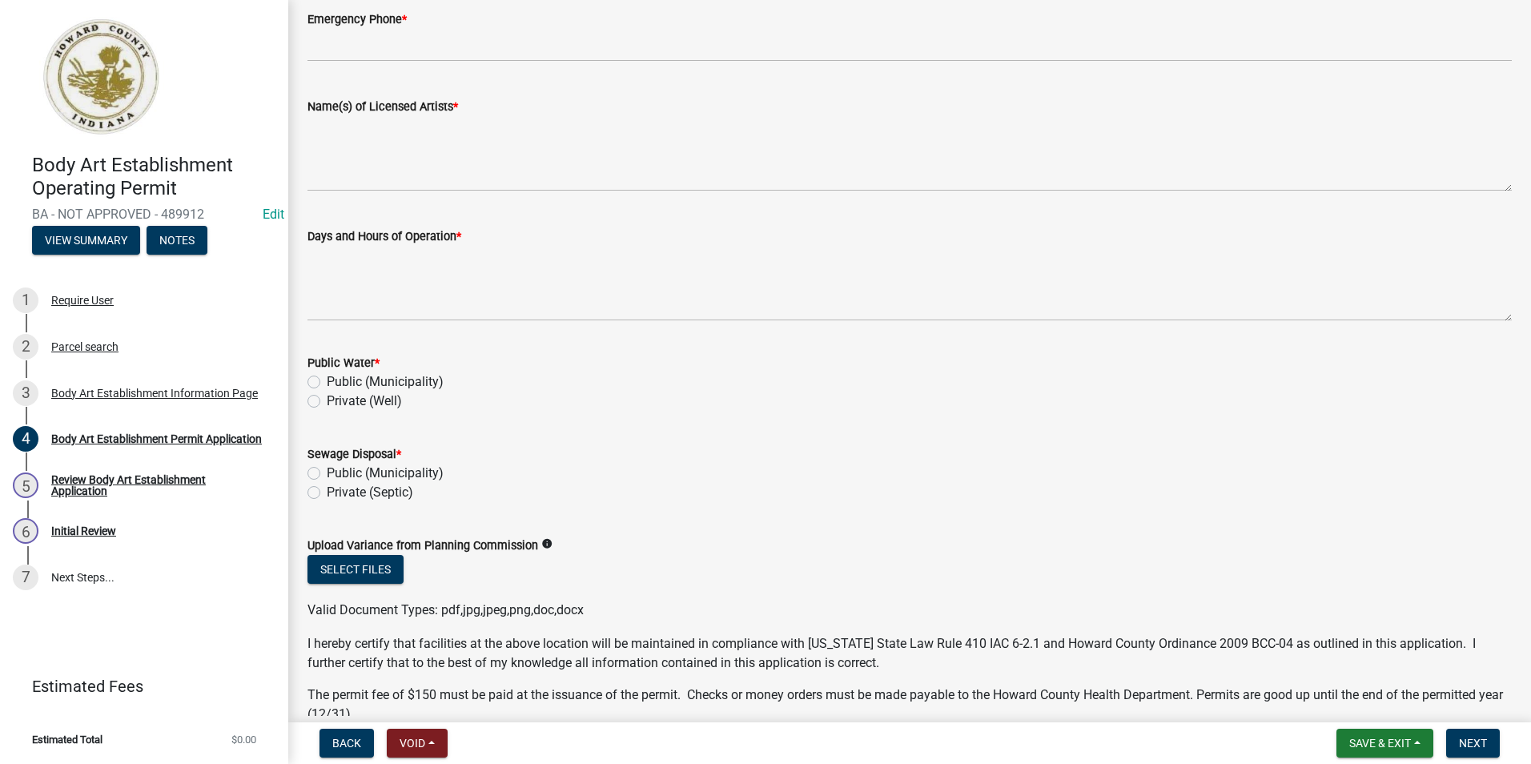
scroll to position [560, 0]
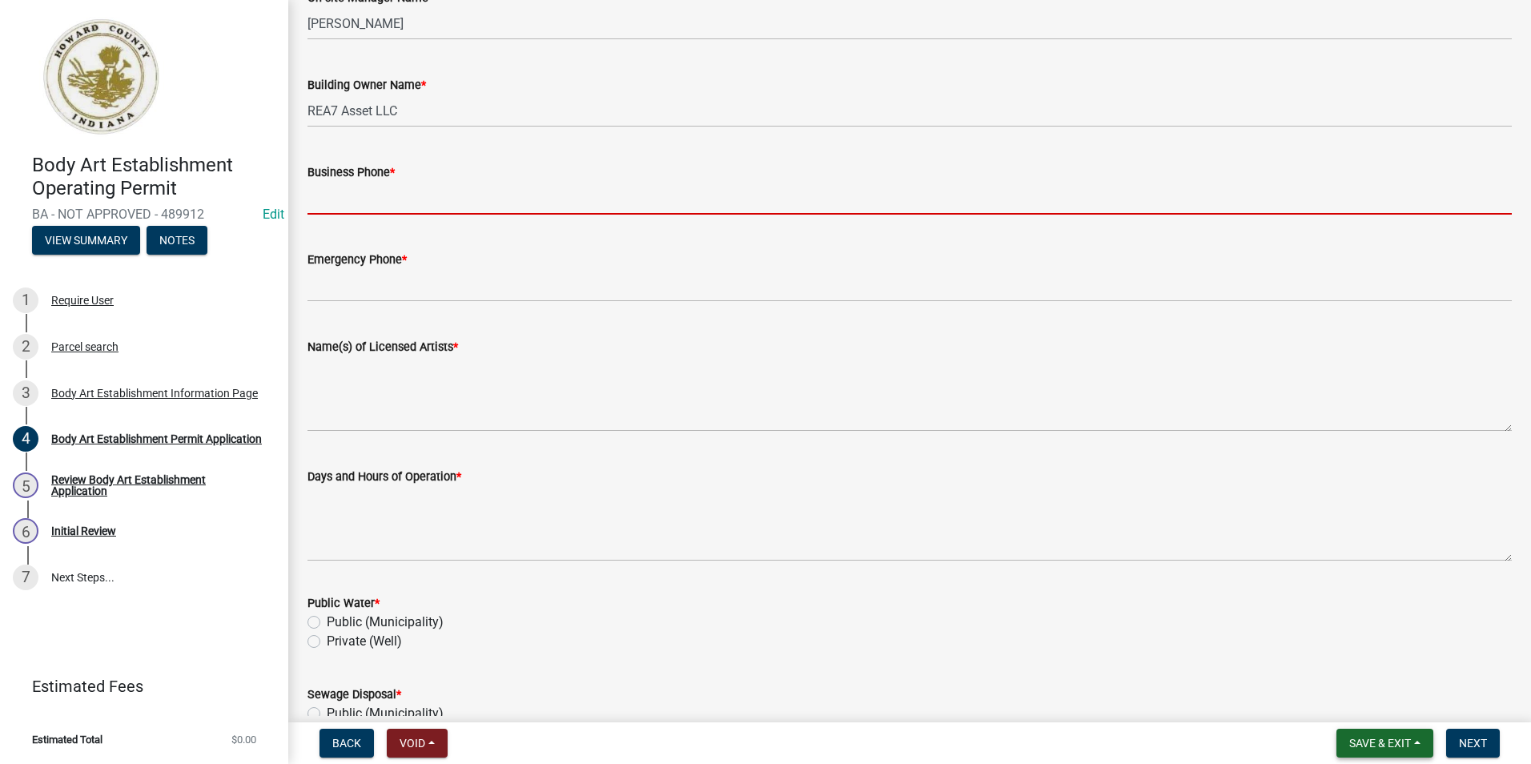
click at [1390, 735] on button "Save & Exit" at bounding box center [1384, 742] width 97 height 29
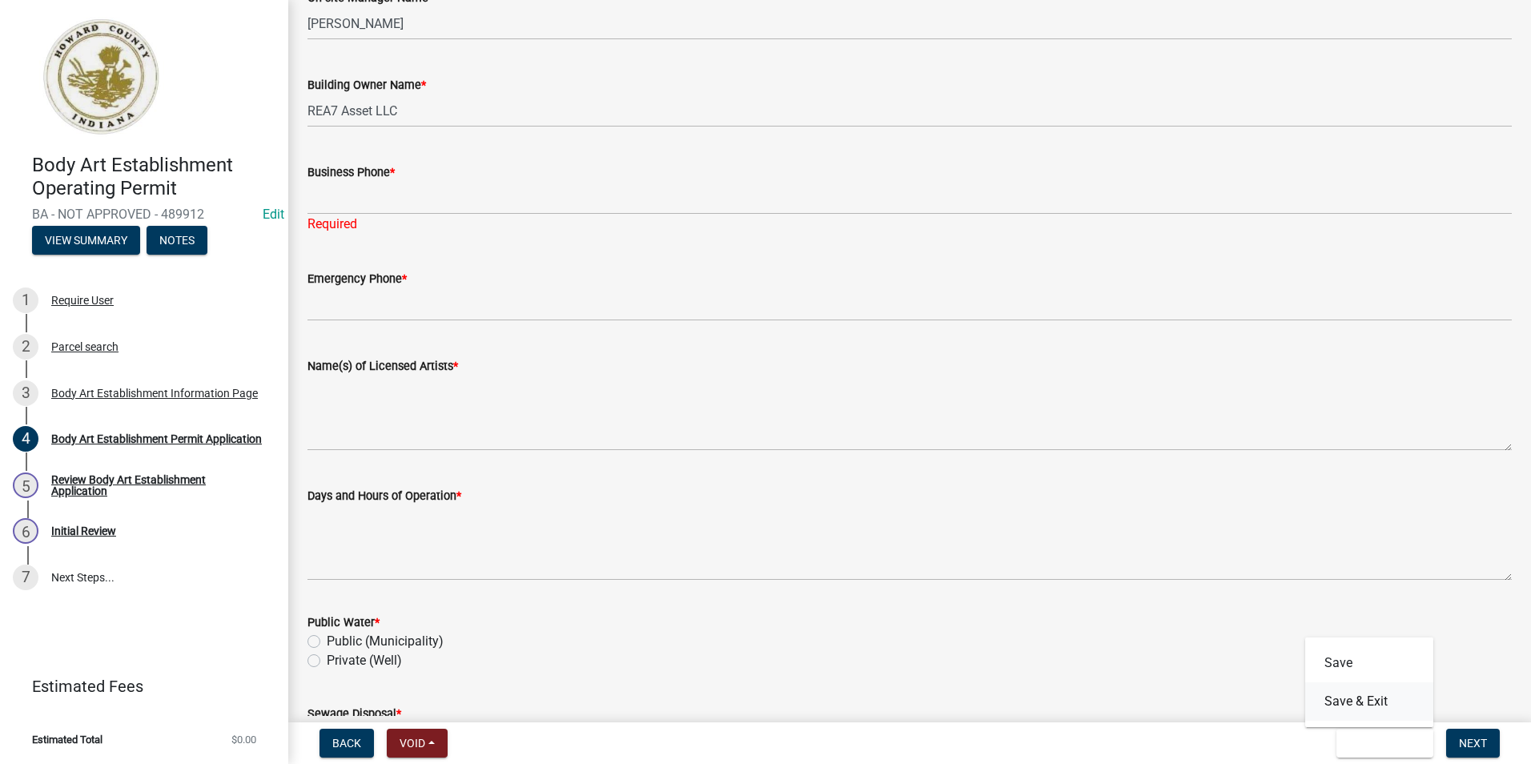
click at [1376, 702] on button "Save & Exit" at bounding box center [1369, 701] width 128 height 38
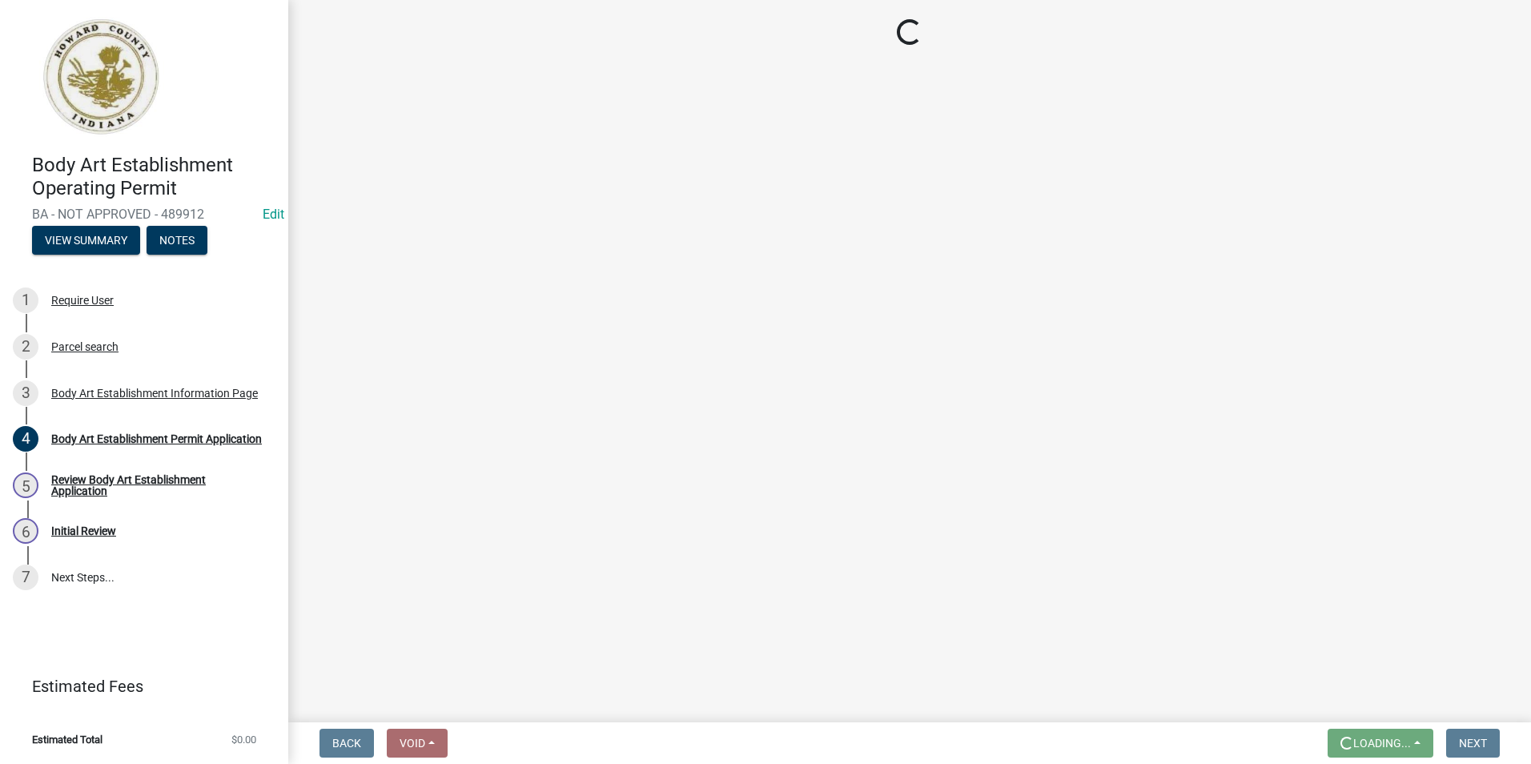
scroll to position [0, 0]
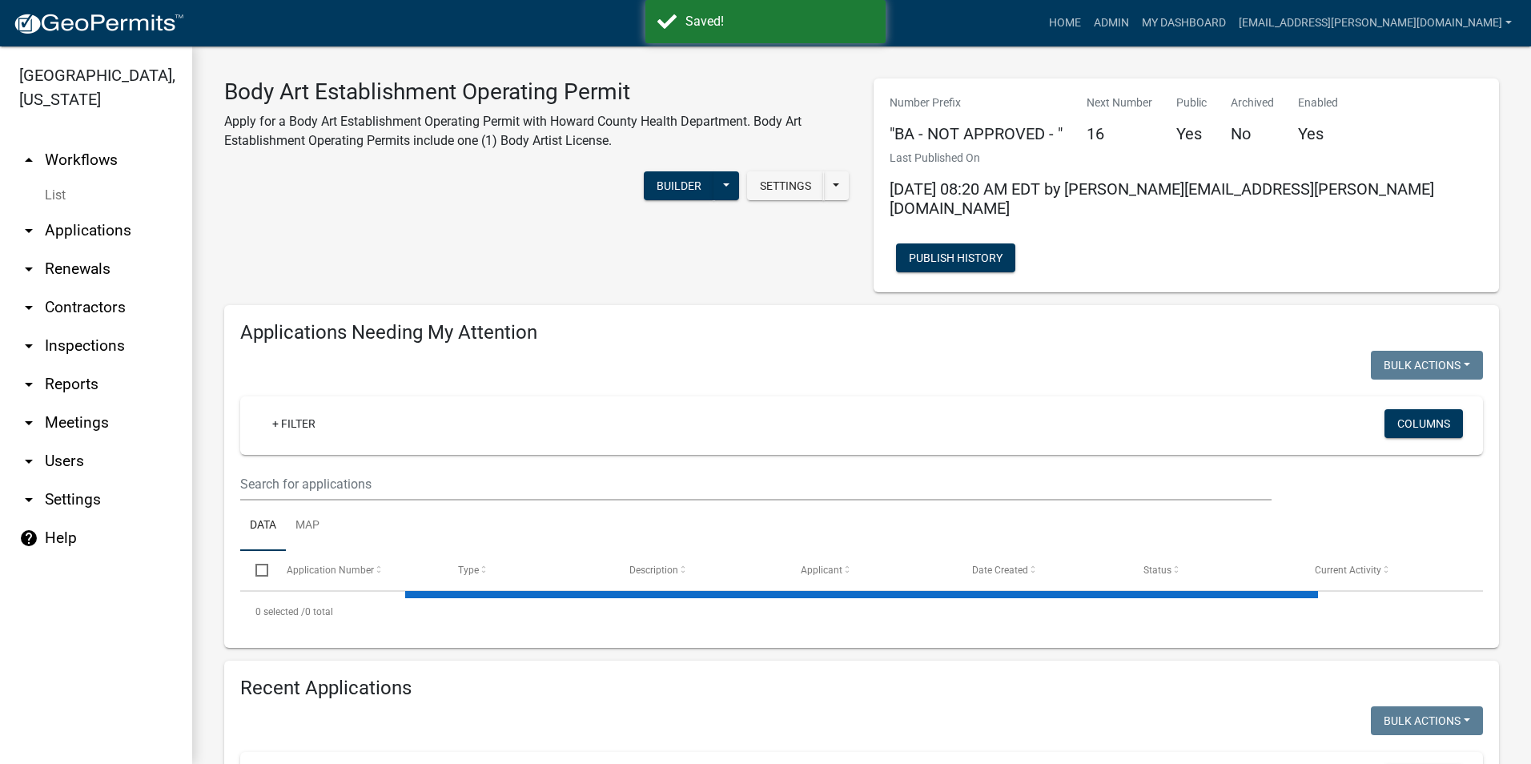
select select "3: 100"
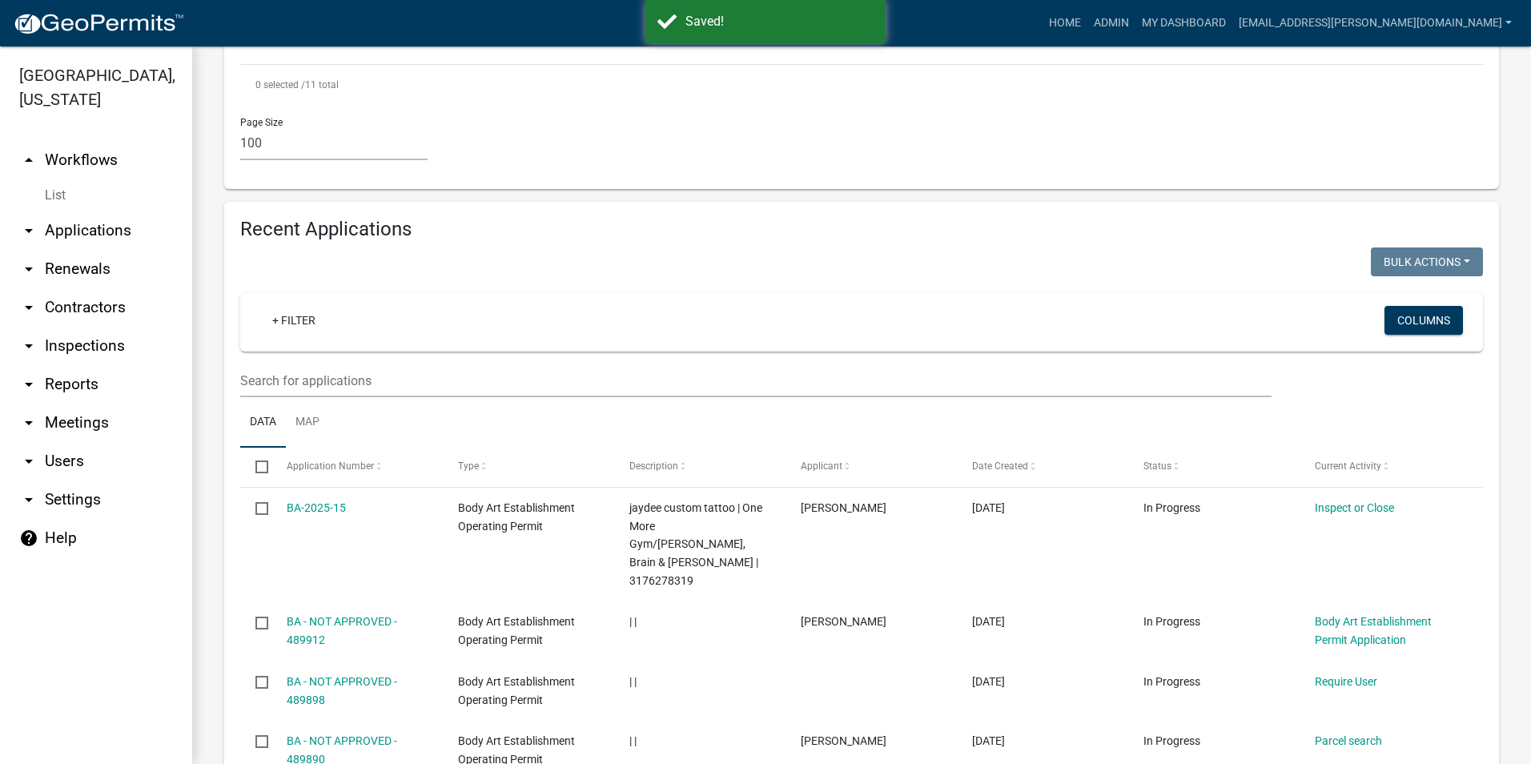
scroll to position [1601, 0]
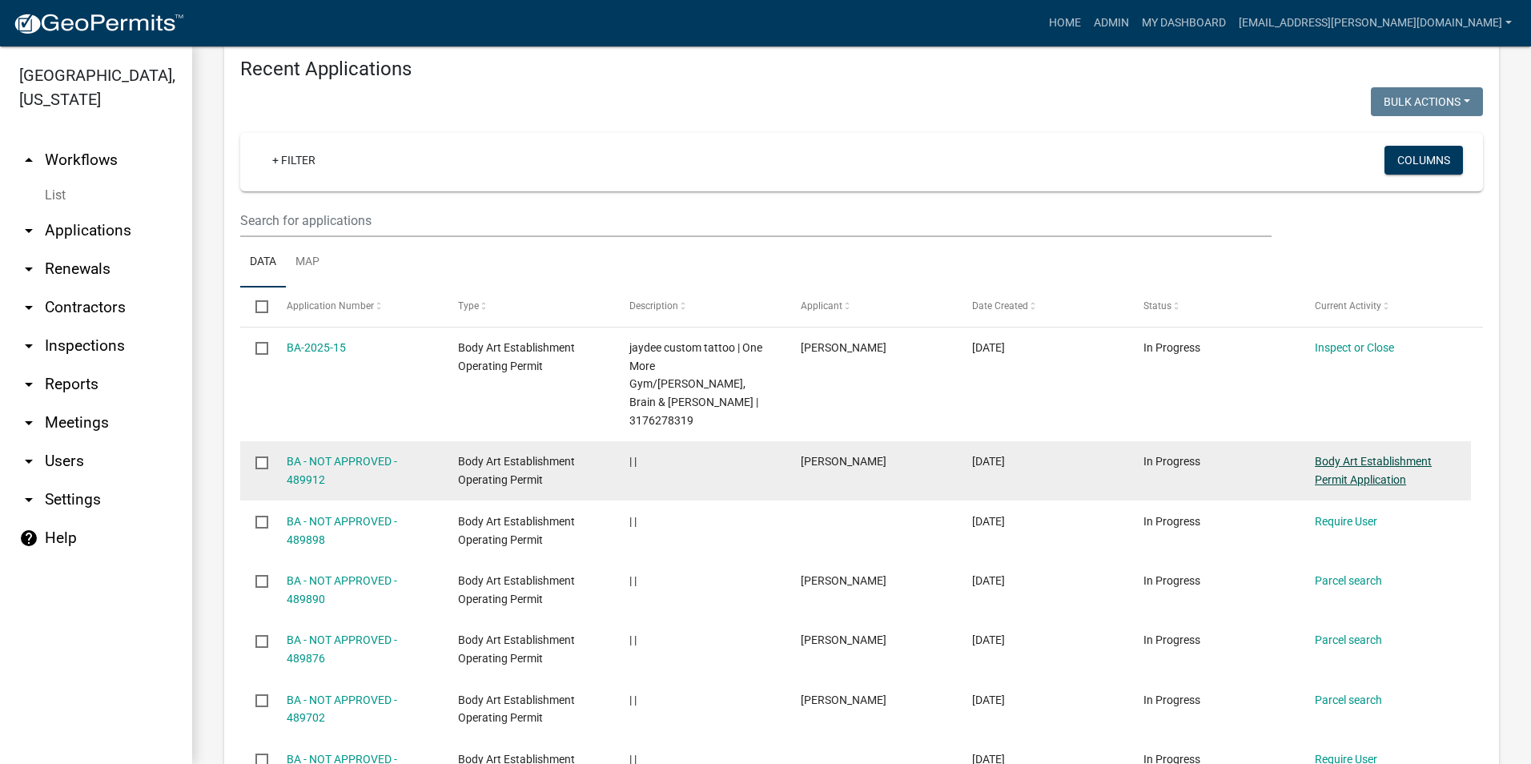
click at [1354, 455] on link "Body Art Establishment Permit Application" at bounding box center [1372, 470] width 117 height 31
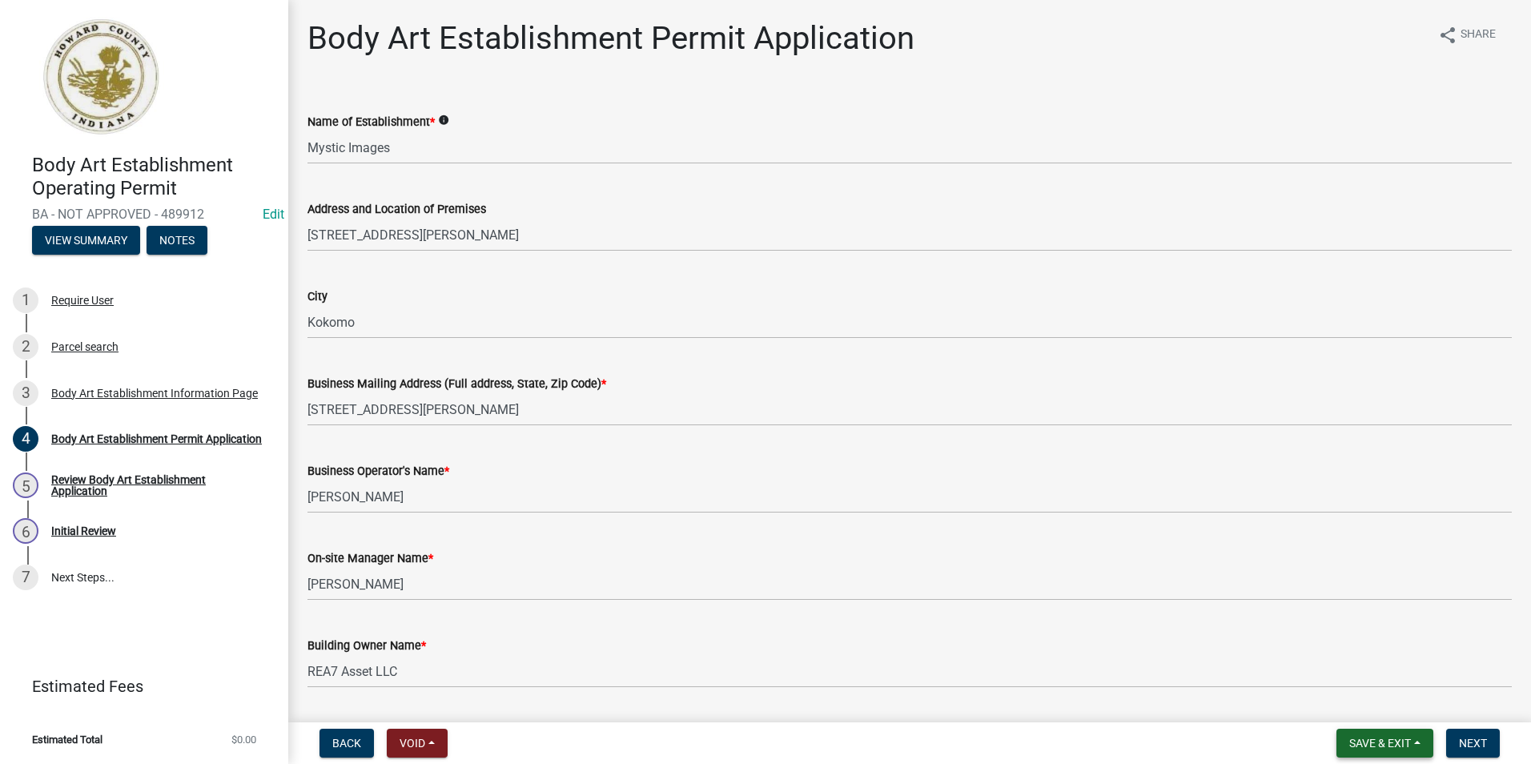
click at [1396, 738] on span "Save & Exit" at bounding box center [1380, 742] width 62 height 13
click at [1378, 704] on button "Save & Exit" at bounding box center [1369, 701] width 128 height 38
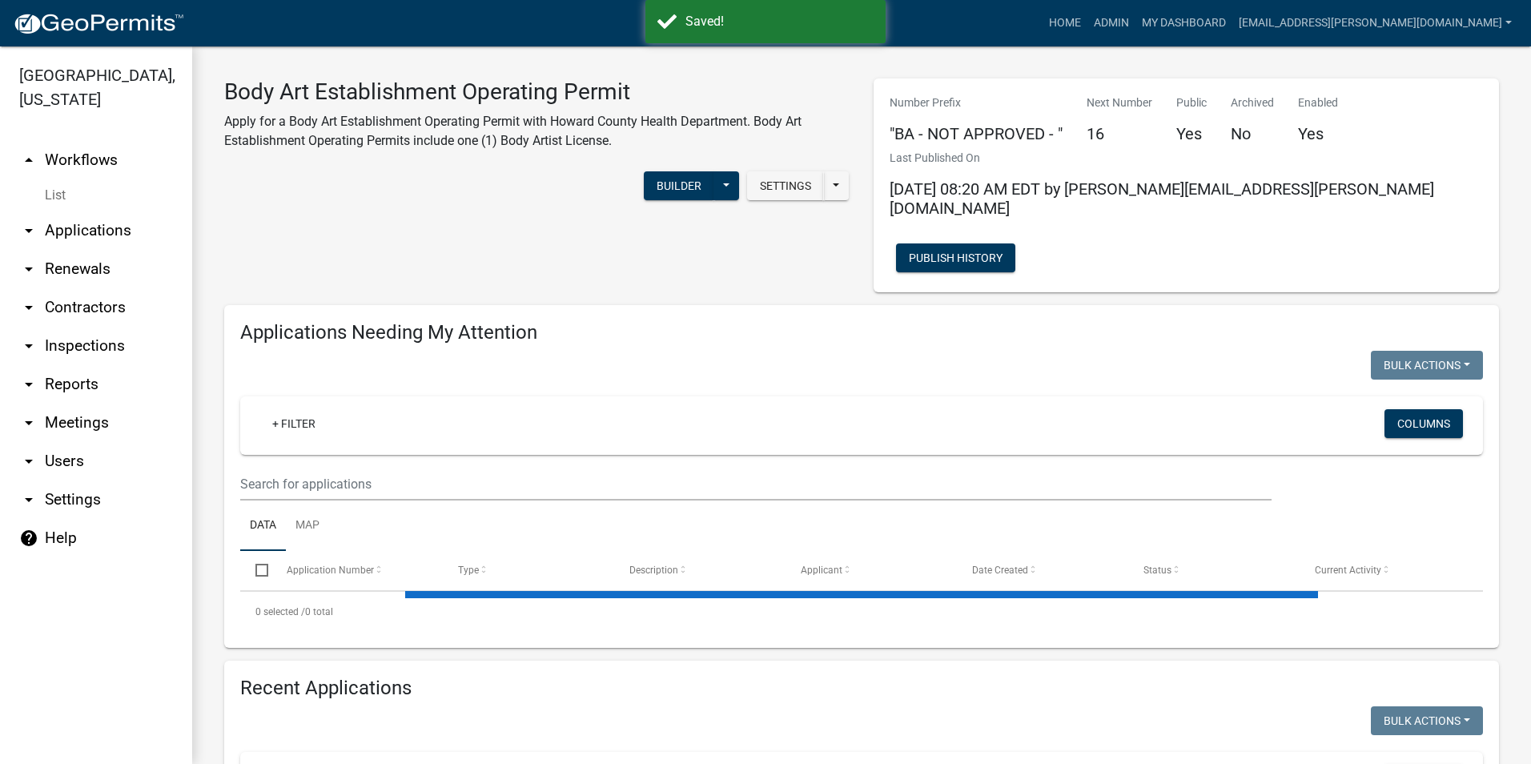
select select "3: 100"
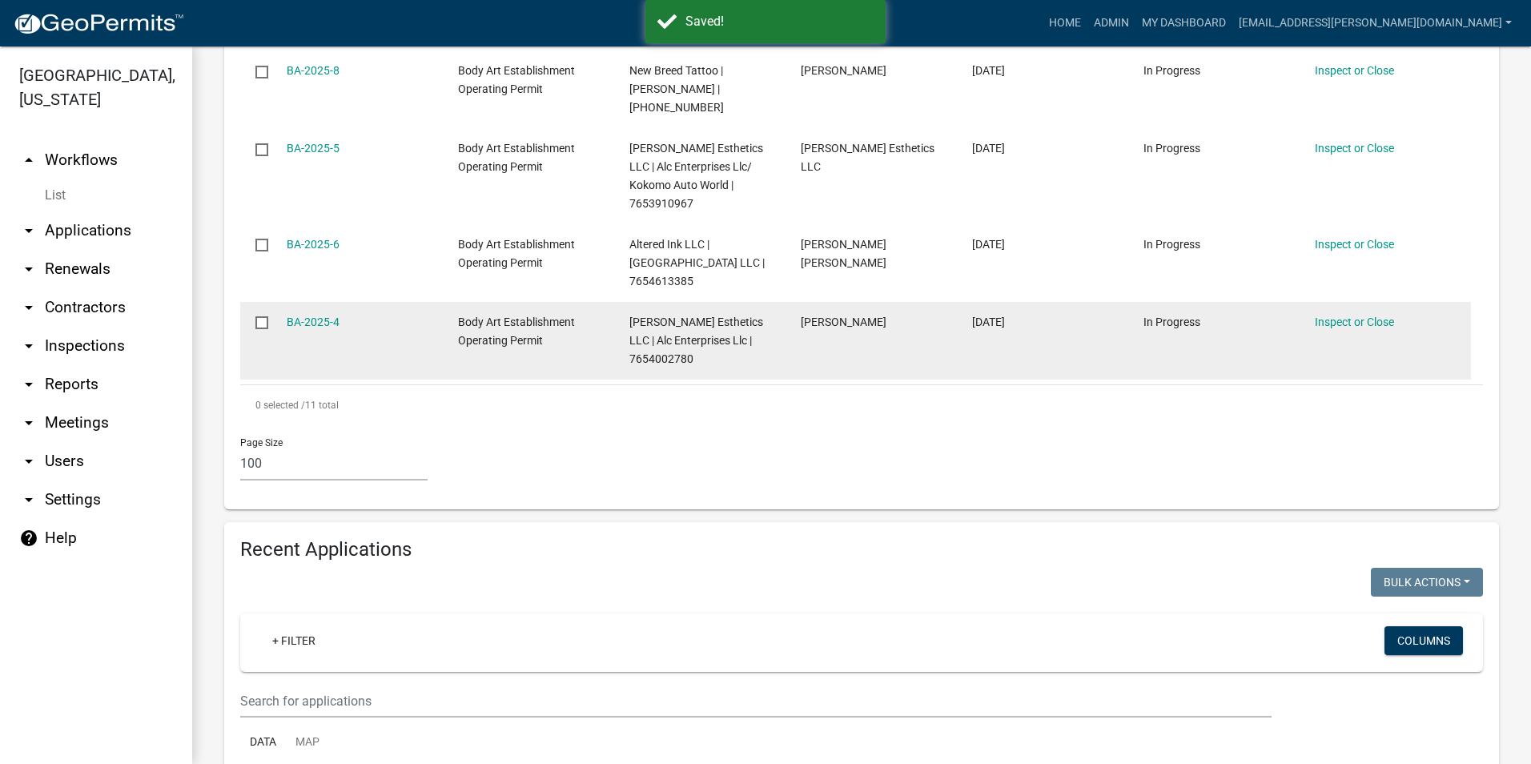
scroll to position [1521, 0]
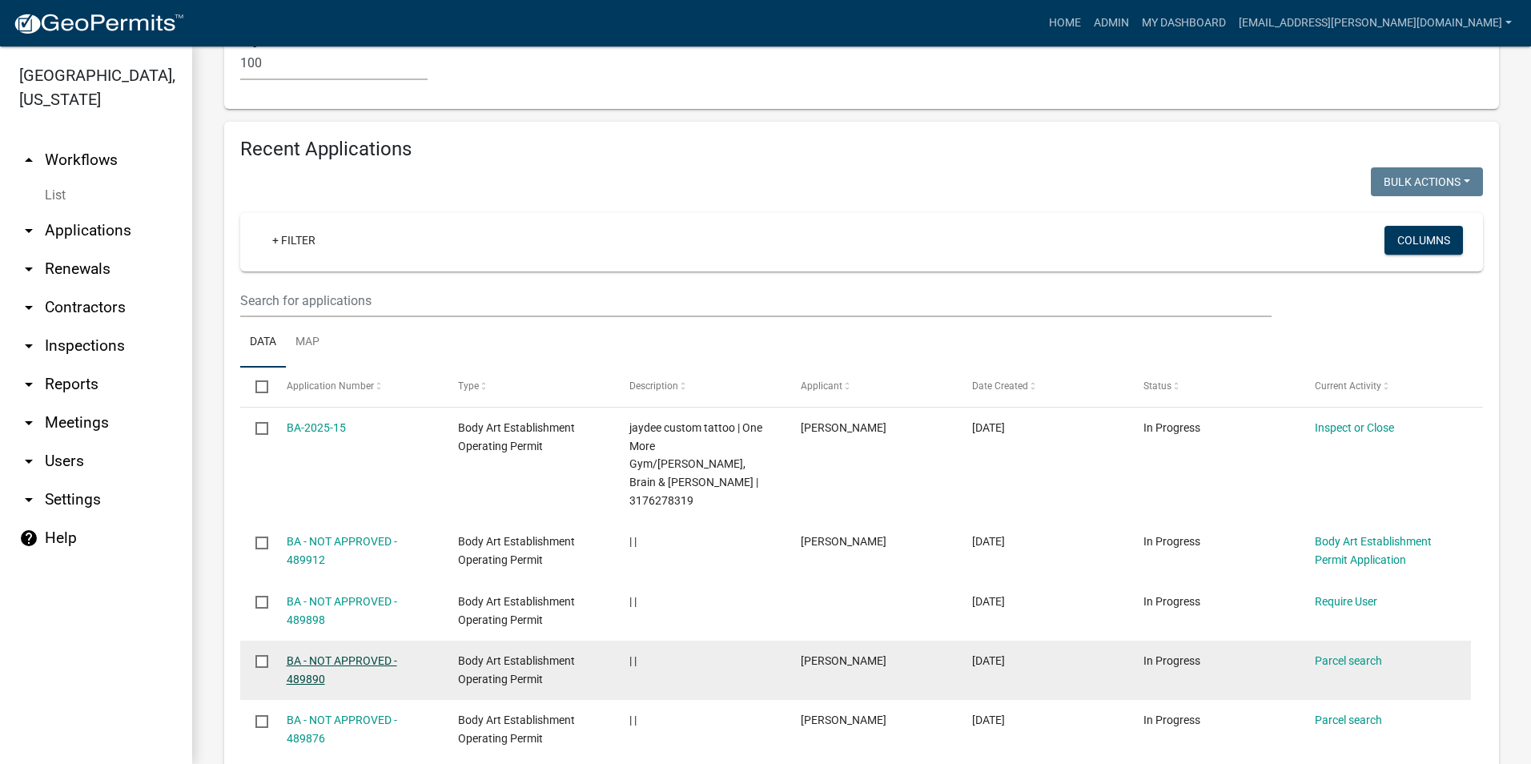
click at [375, 654] on link "BA - NOT APPROVED - 489890" at bounding box center [342, 669] width 110 height 31
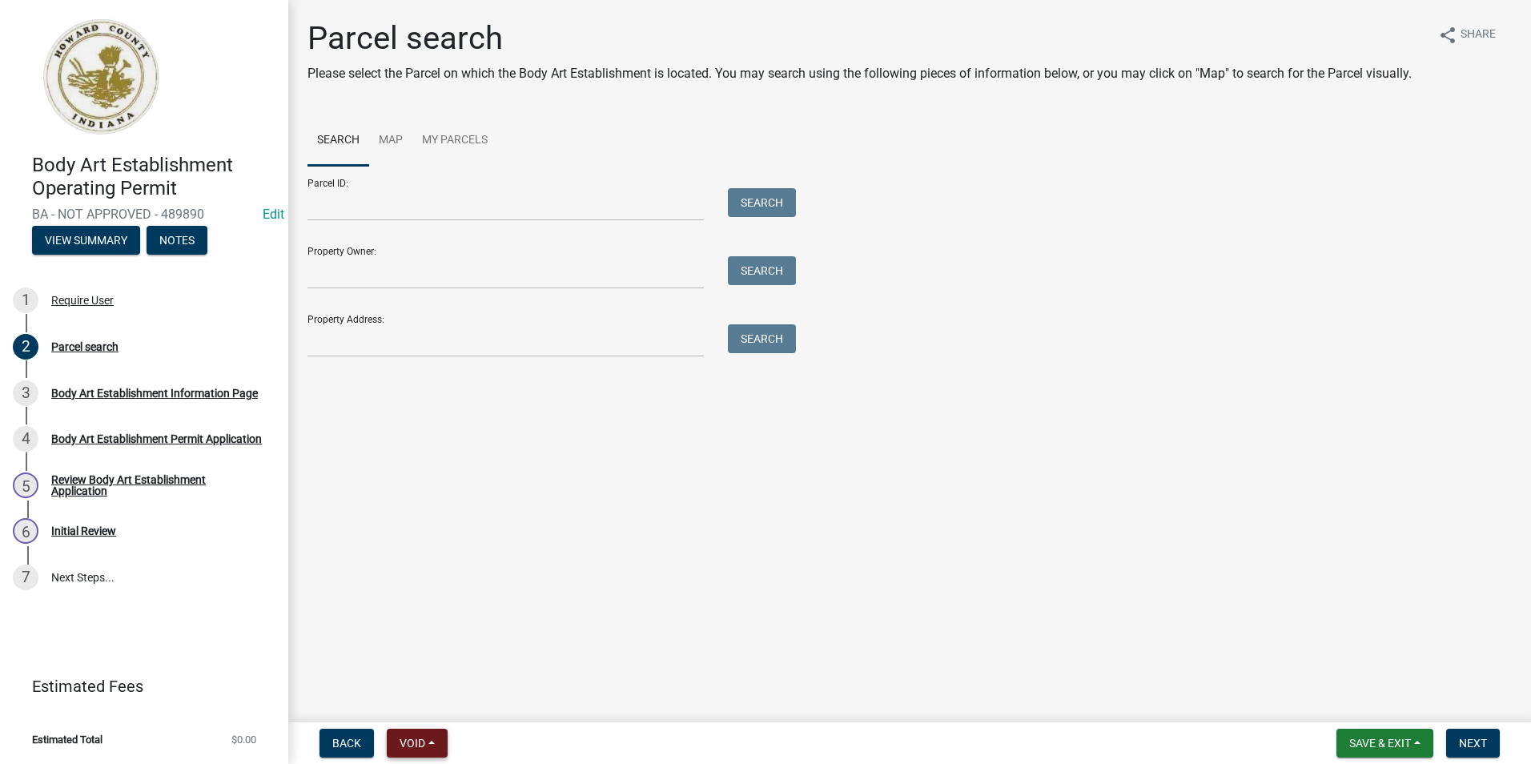
click at [425, 743] on span "Void" at bounding box center [412, 742] width 26 height 13
click at [466, 712] on button "Void" at bounding box center [451, 701] width 128 height 38
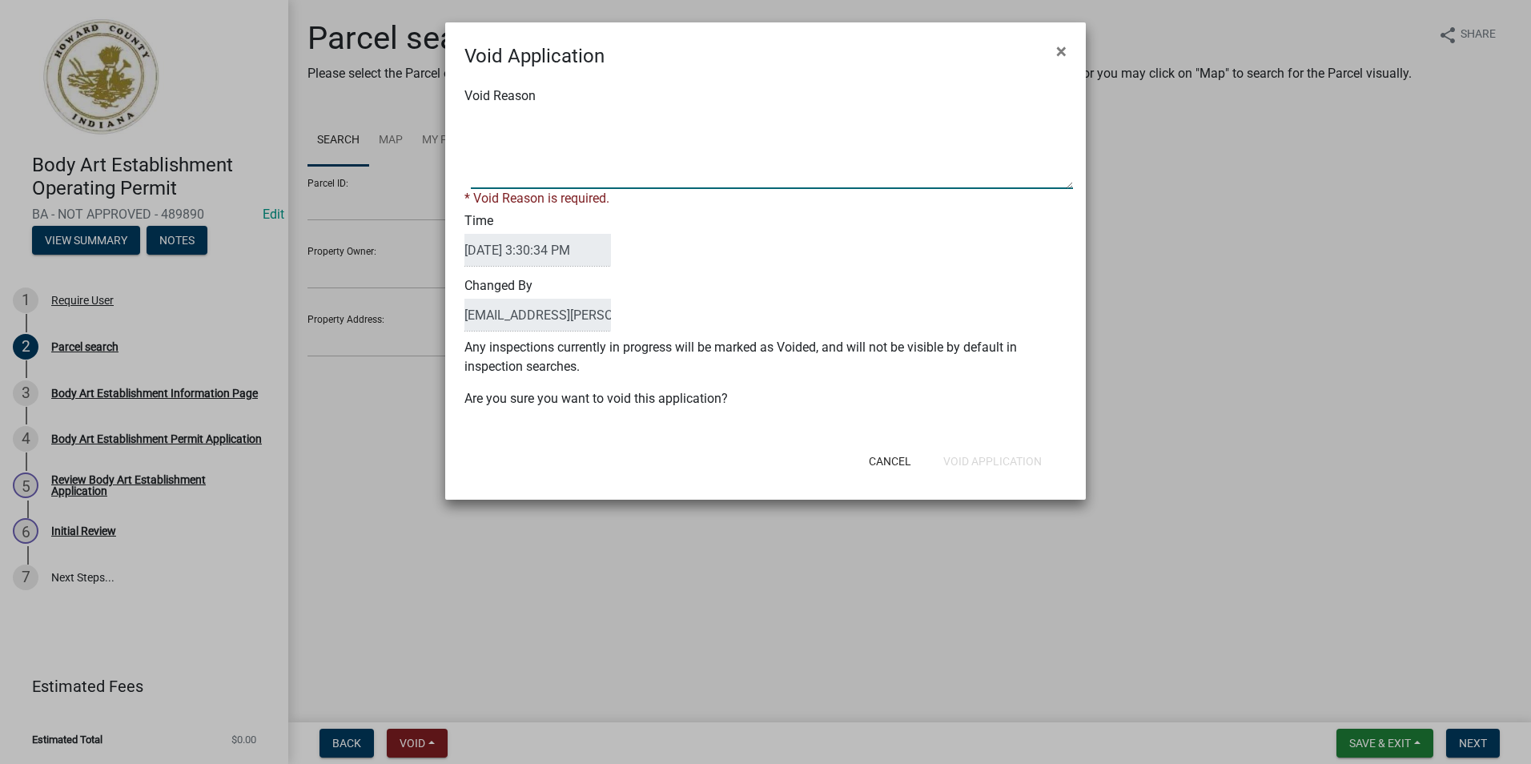
click at [544, 173] on textarea "Void Reason" at bounding box center [772, 149] width 602 height 80
type textarea "ALREADY DONE"
click at [977, 471] on div "Void Application × Void Reason * Void Reason is required. Time [DATE] 3:30:34 P…" at bounding box center [765, 260] width 640 height 477
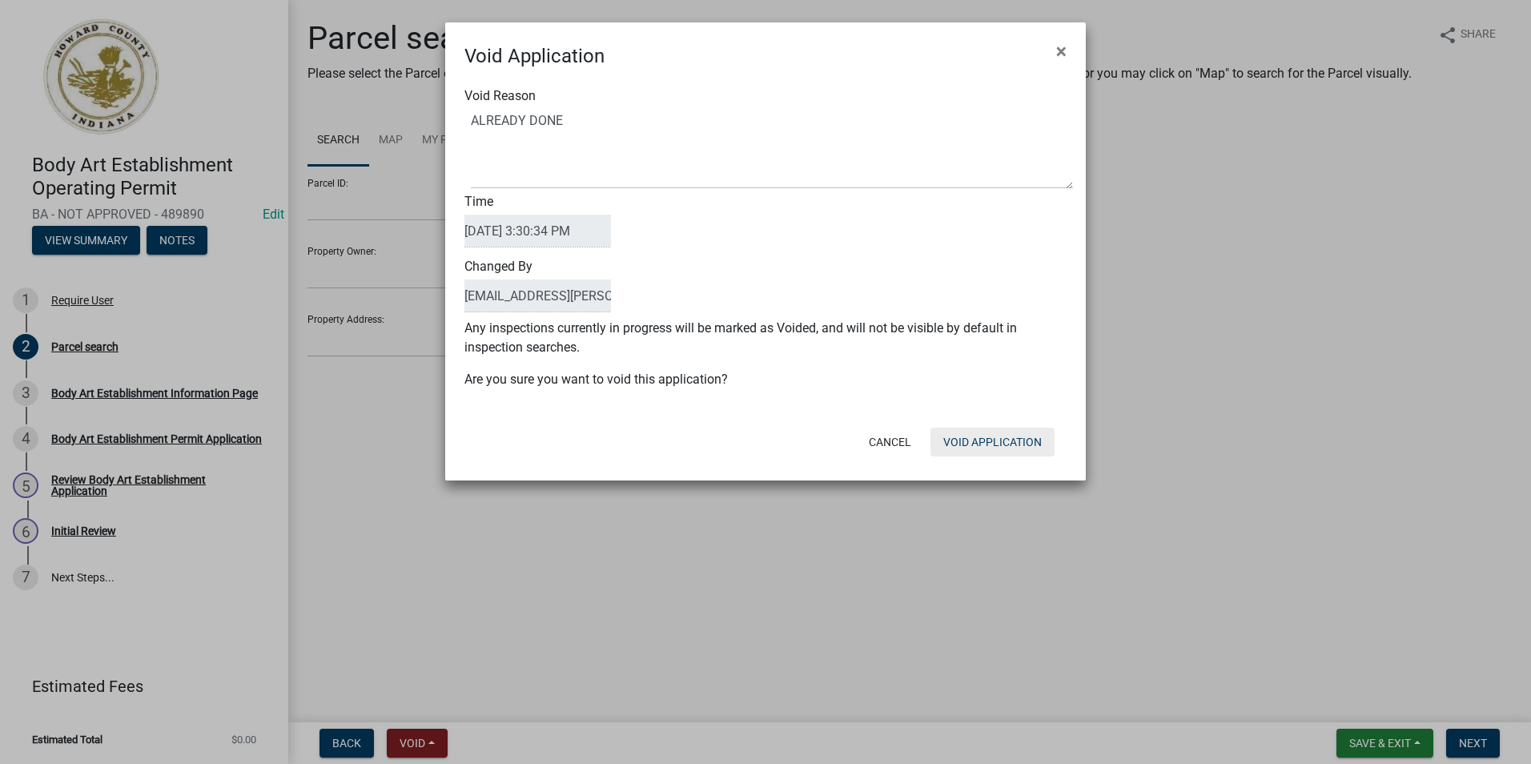
click at [984, 444] on button "Void Application" at bounding box center [992, 441] width 124 height 29
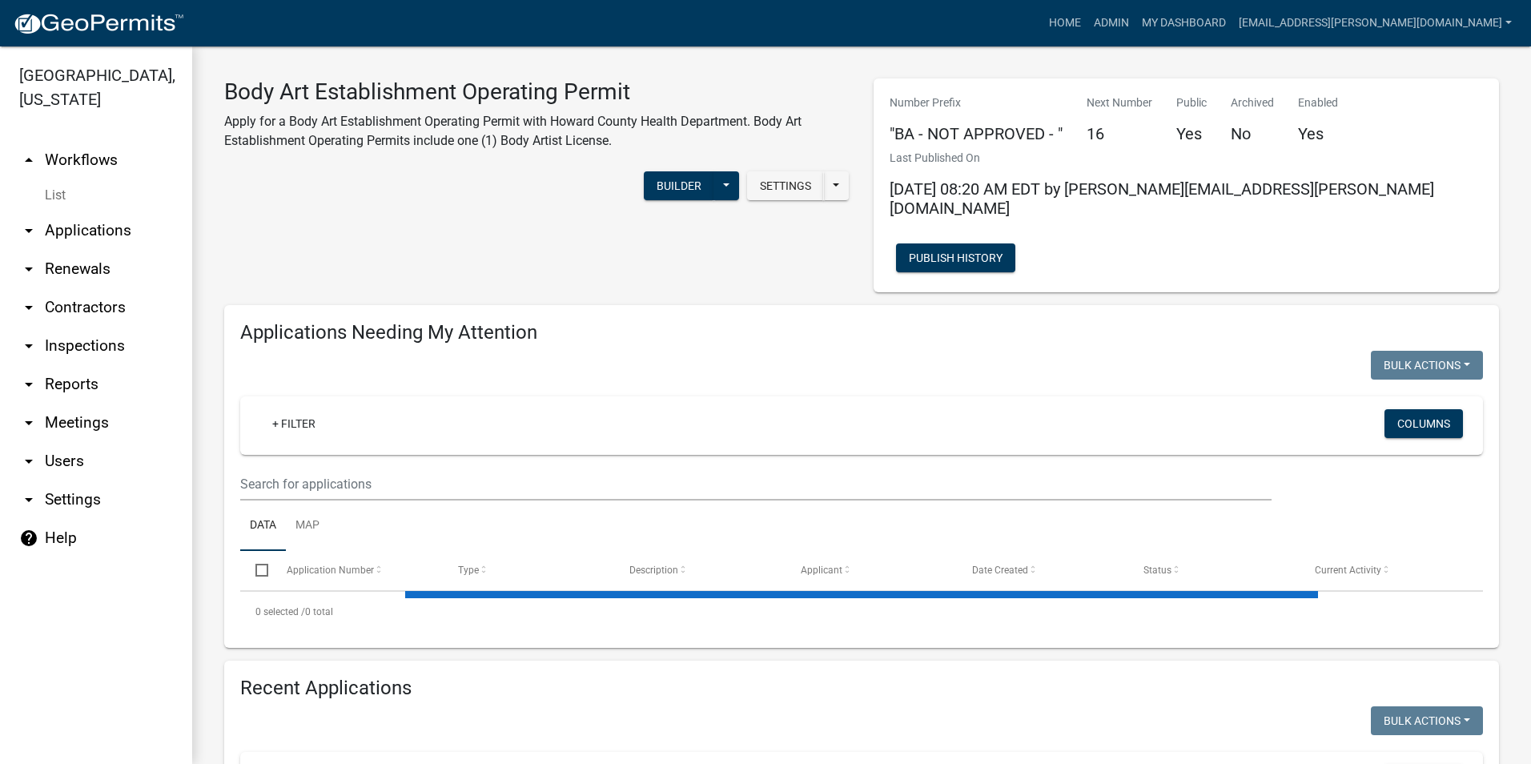
select select "3: 100"
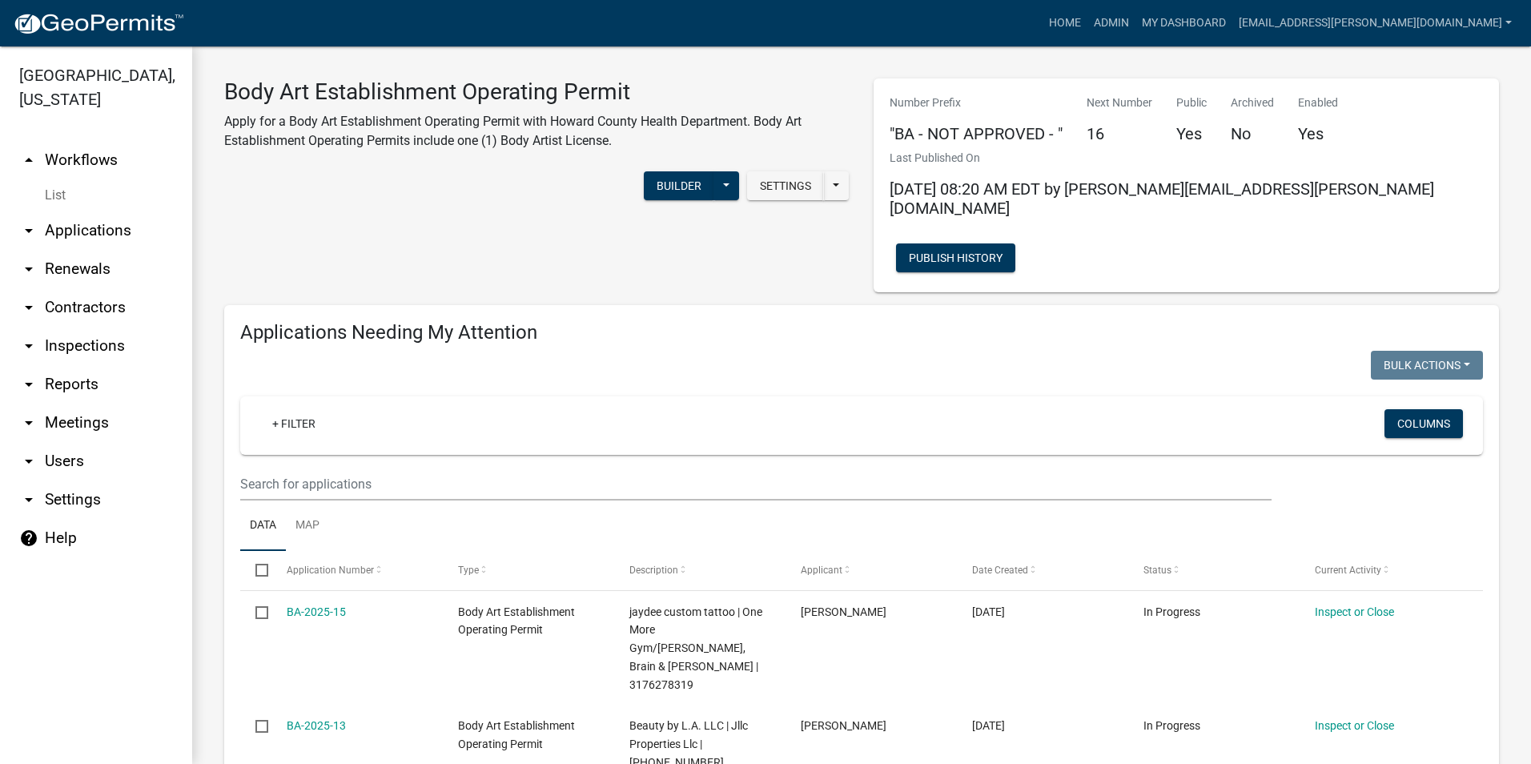
select select "3: 100"
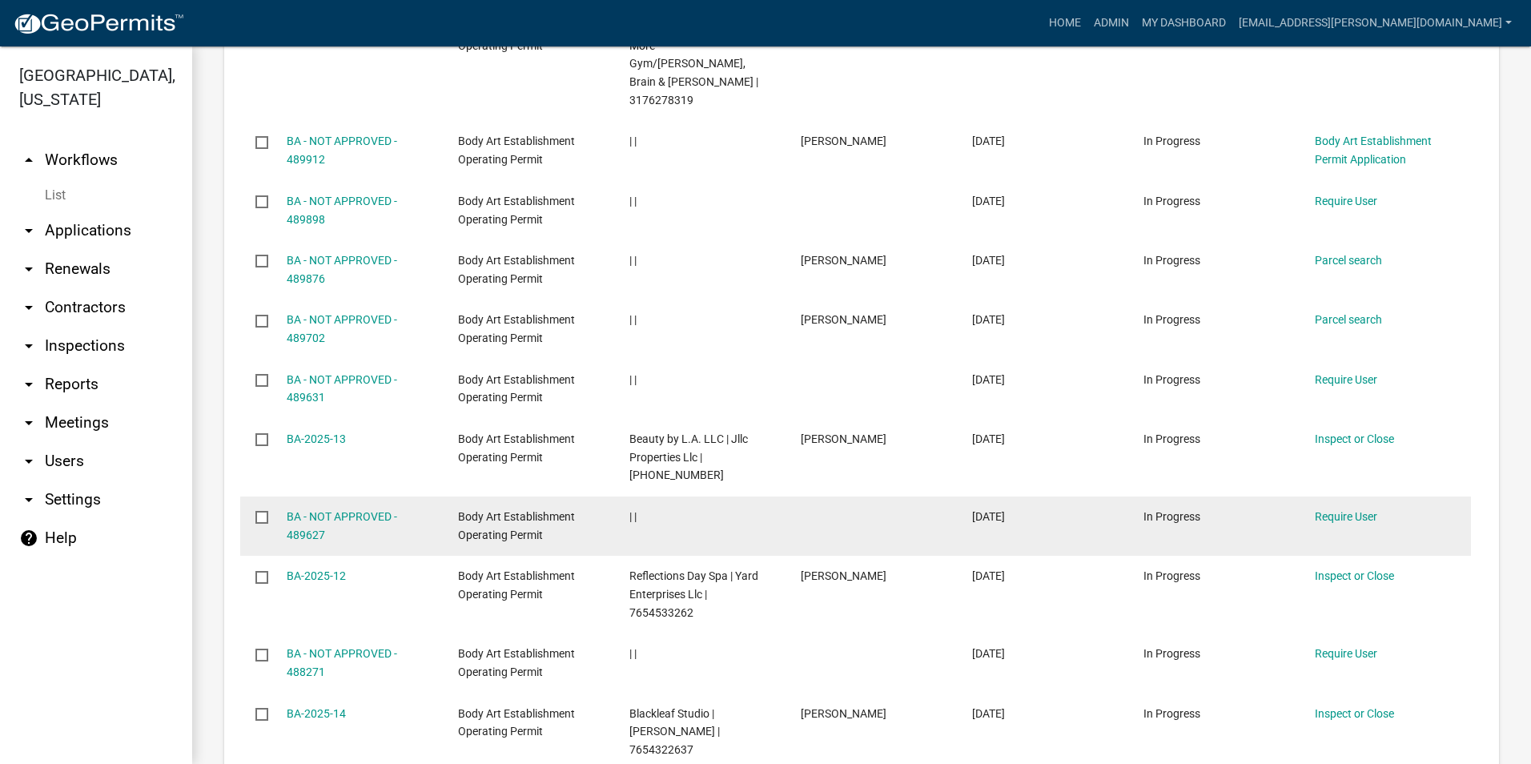
scroll to position [1761, 0]
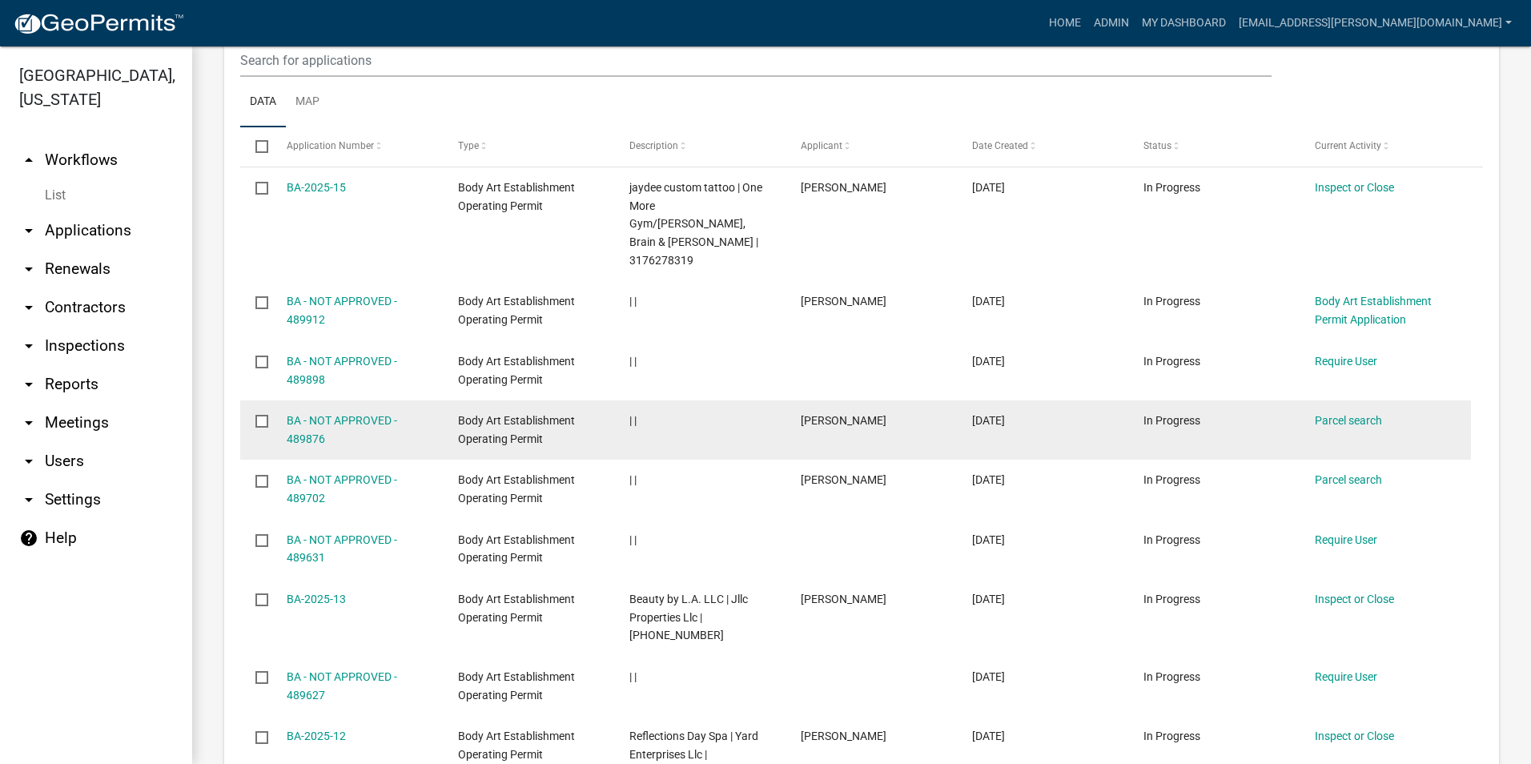
click at [261, 415] on input "checkbox" at bounding box center [260, 420] width 10 height 10
checkbox input "true"
click at [369, 414] on link "BA - NOT APPROVED - 489876" at bounding box center [342, 429] width 110 height 31
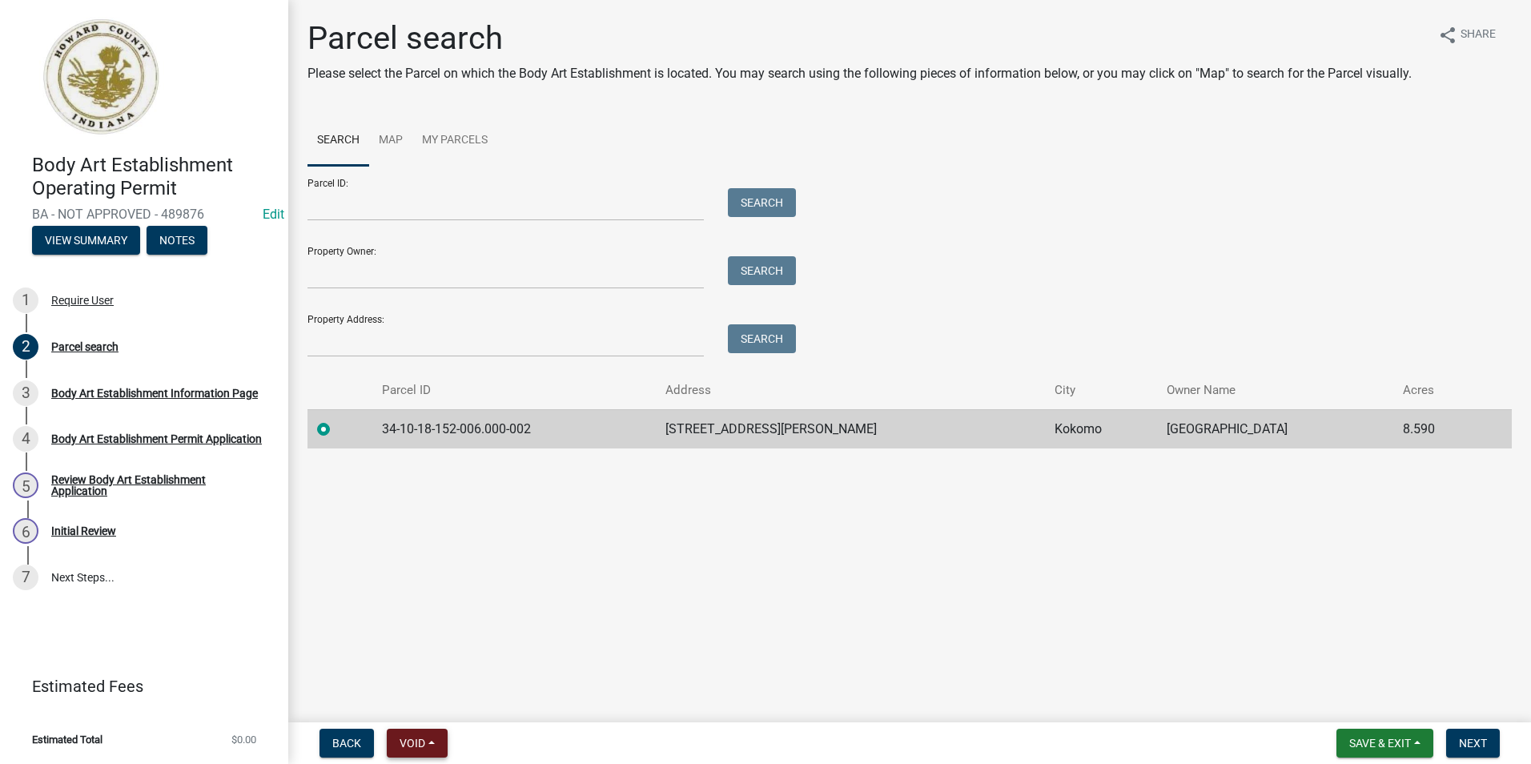
click at [411, 738] on span "Void" at bounding box center [412, 742] width 26 height 13
click at [448, 704] on button "Void" at bounding box center [451, 701] width 128 height 38
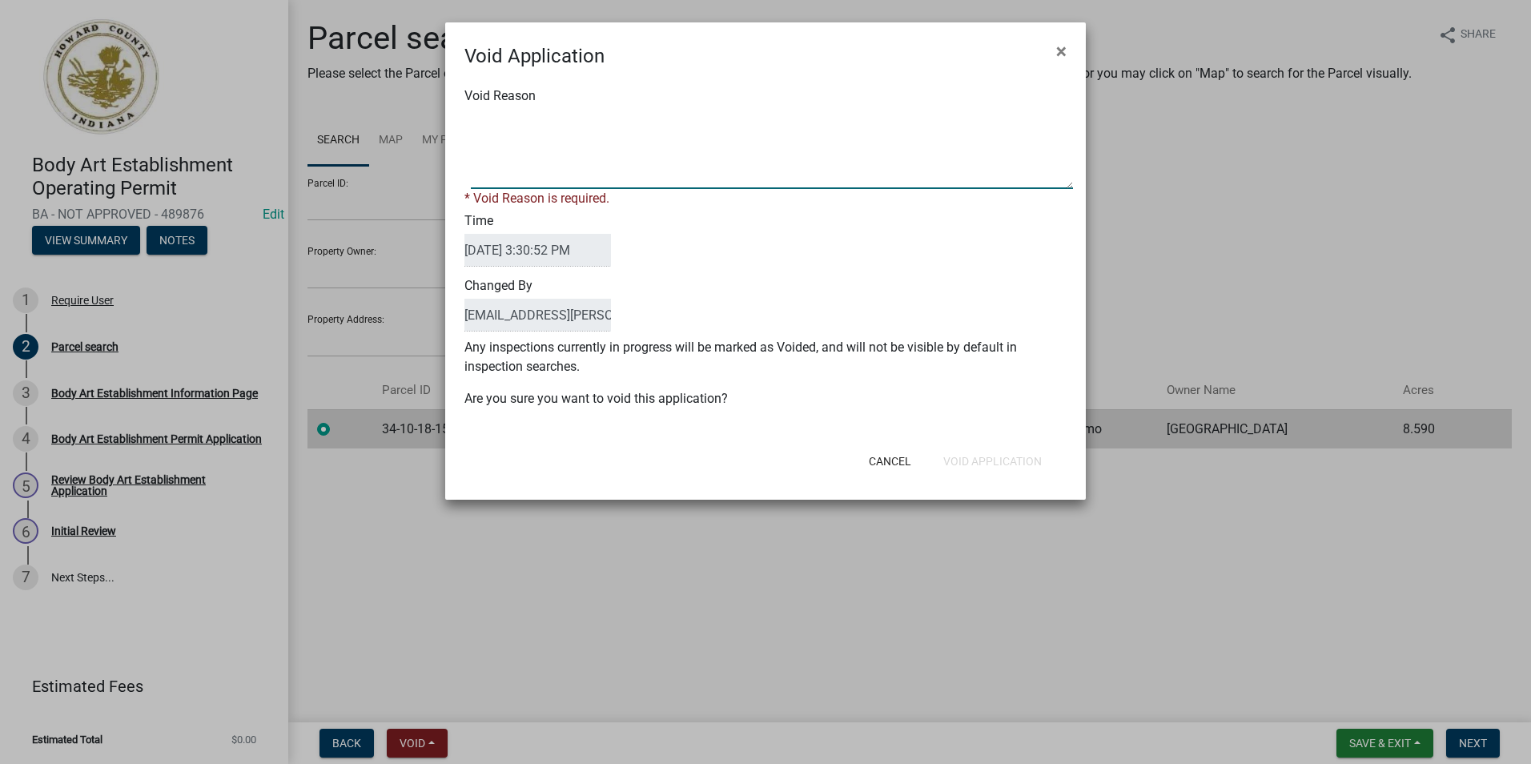
click at [555, 139] on textarea "Void Reason" at bounding box center [772, 149] width 602 height 80
type textarea "ALREADY DONE"
click at [1020, 455] on button "Void Application" at bounding box center [992, 461] width 124 height 29
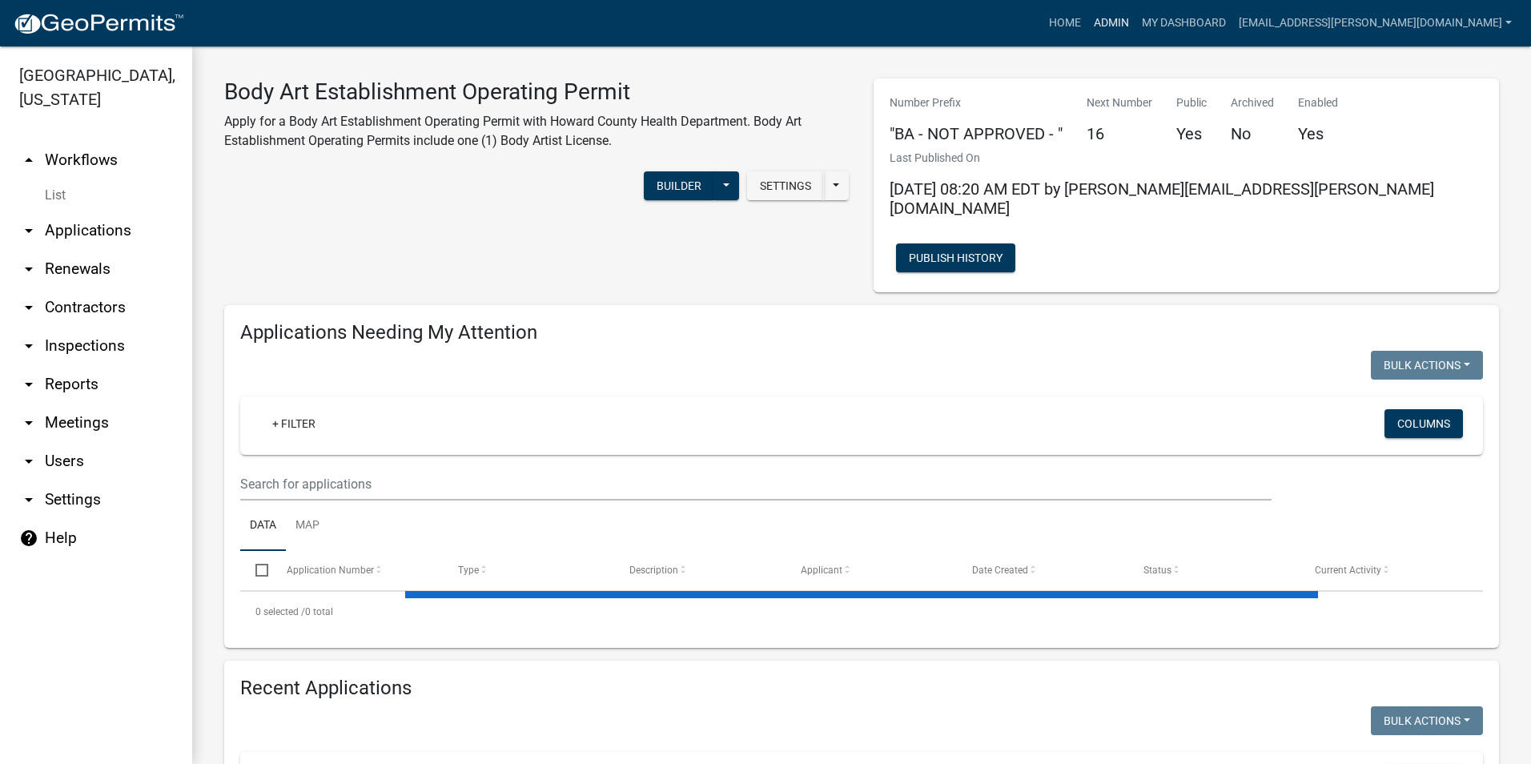
click at [1135, 25] on link "Admin" at bounding box center [1111, 23] width 48 height 30
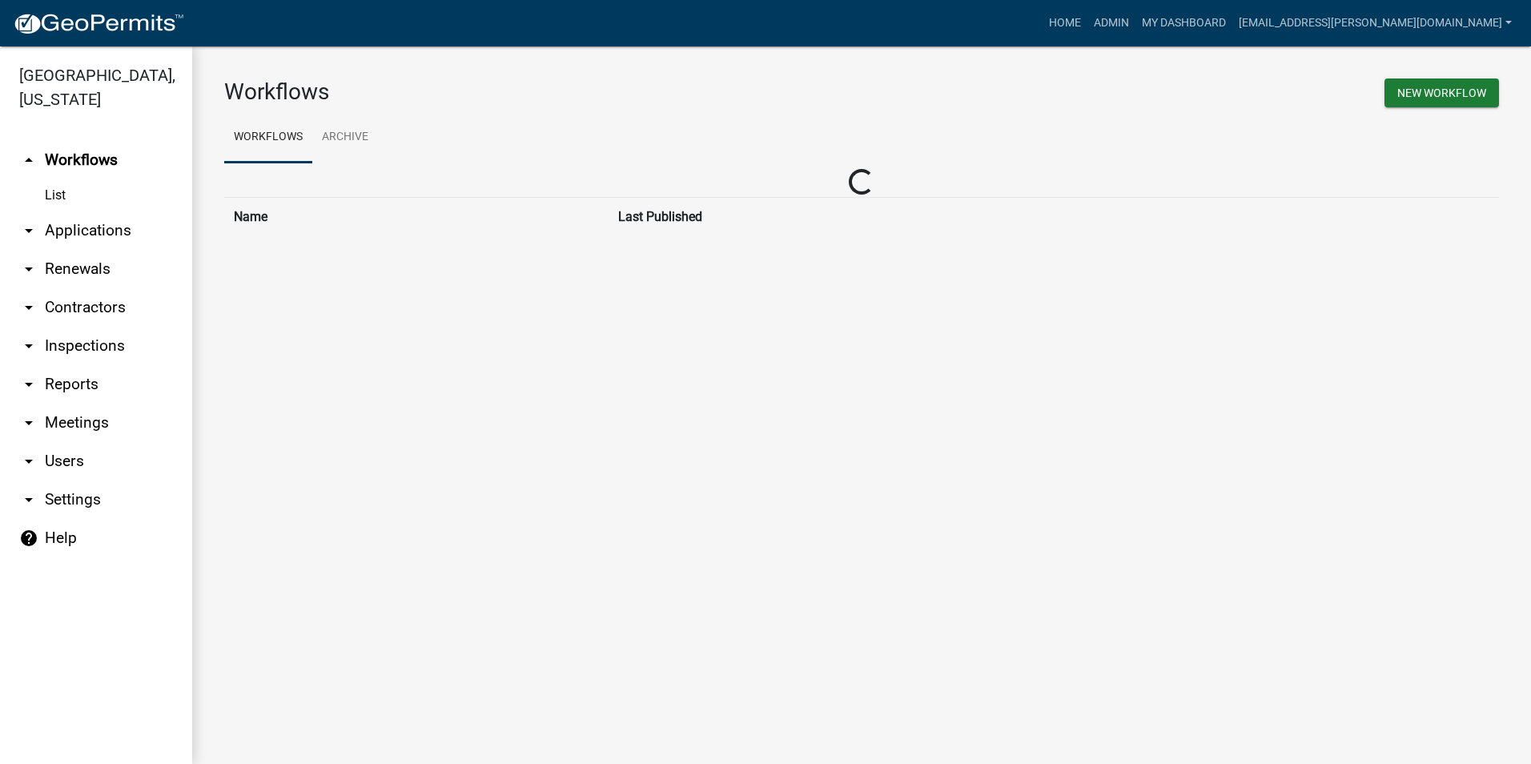
click at [83, 301] on link "arrow_drop_down Contractors" at bounding box center [96, 307] width 192 height 38
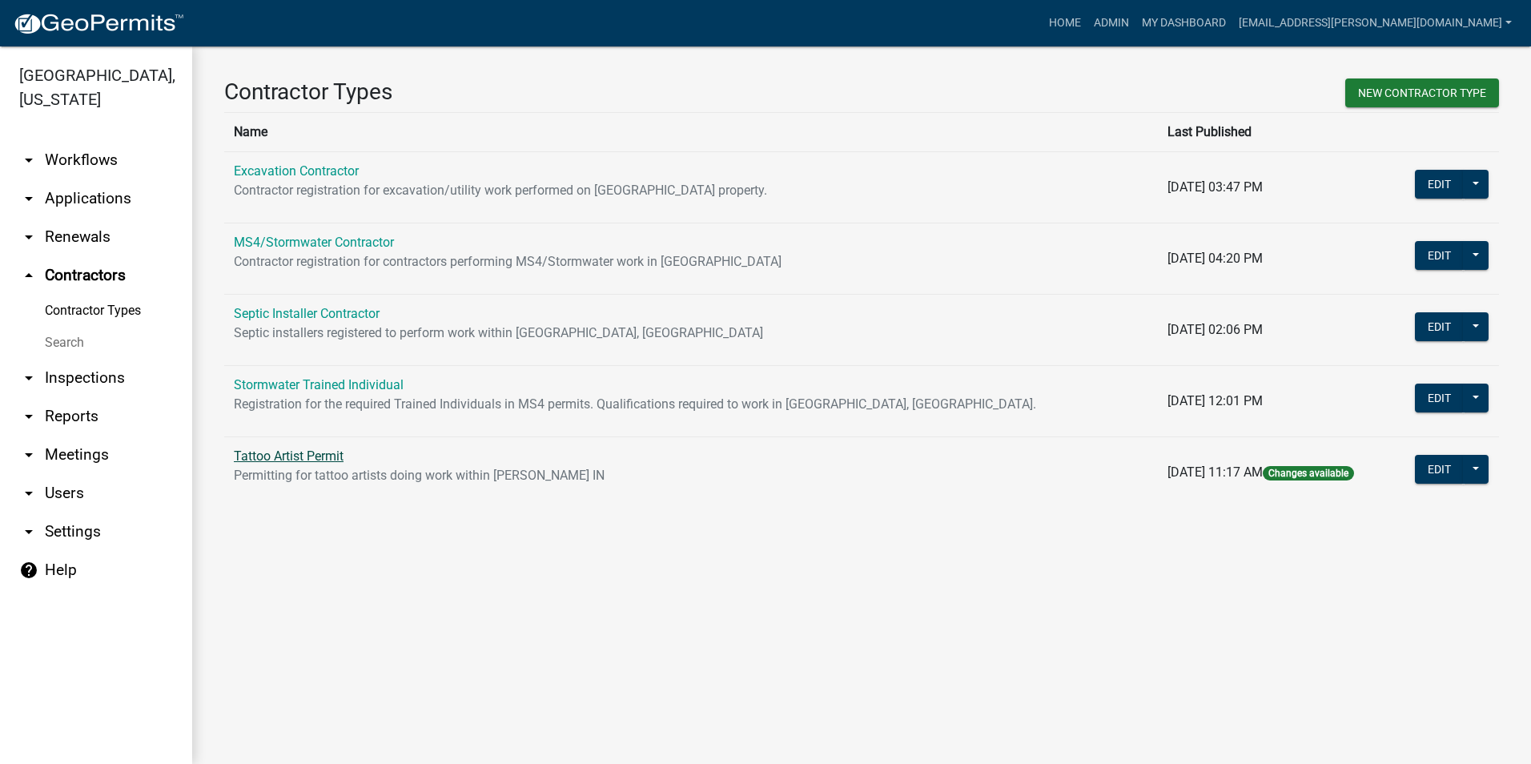
click at [289, 457] on link "Tattoo Artist Permit" at bounding box center [289, 455] width 110 height 15
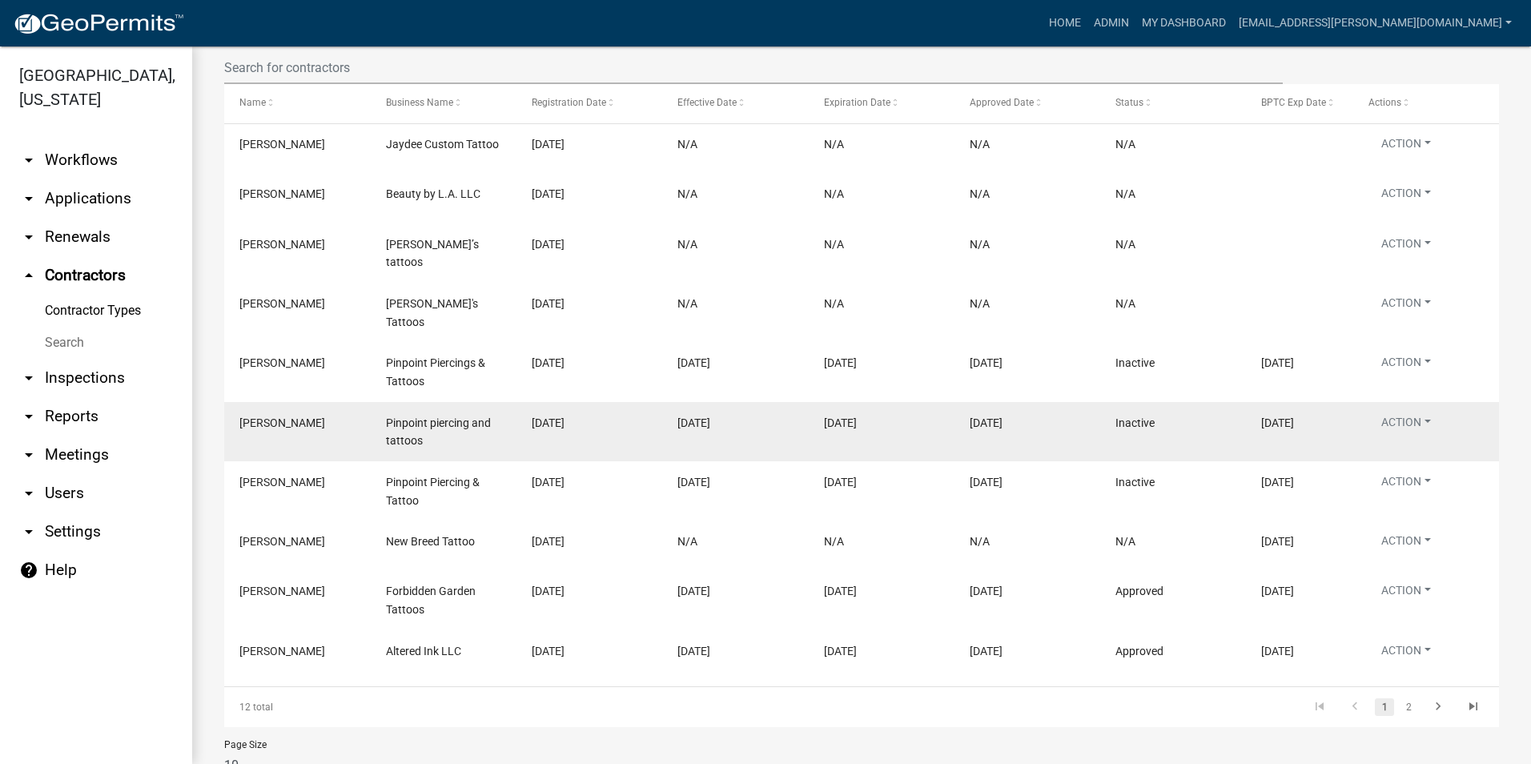
scroll to position [363, 0]
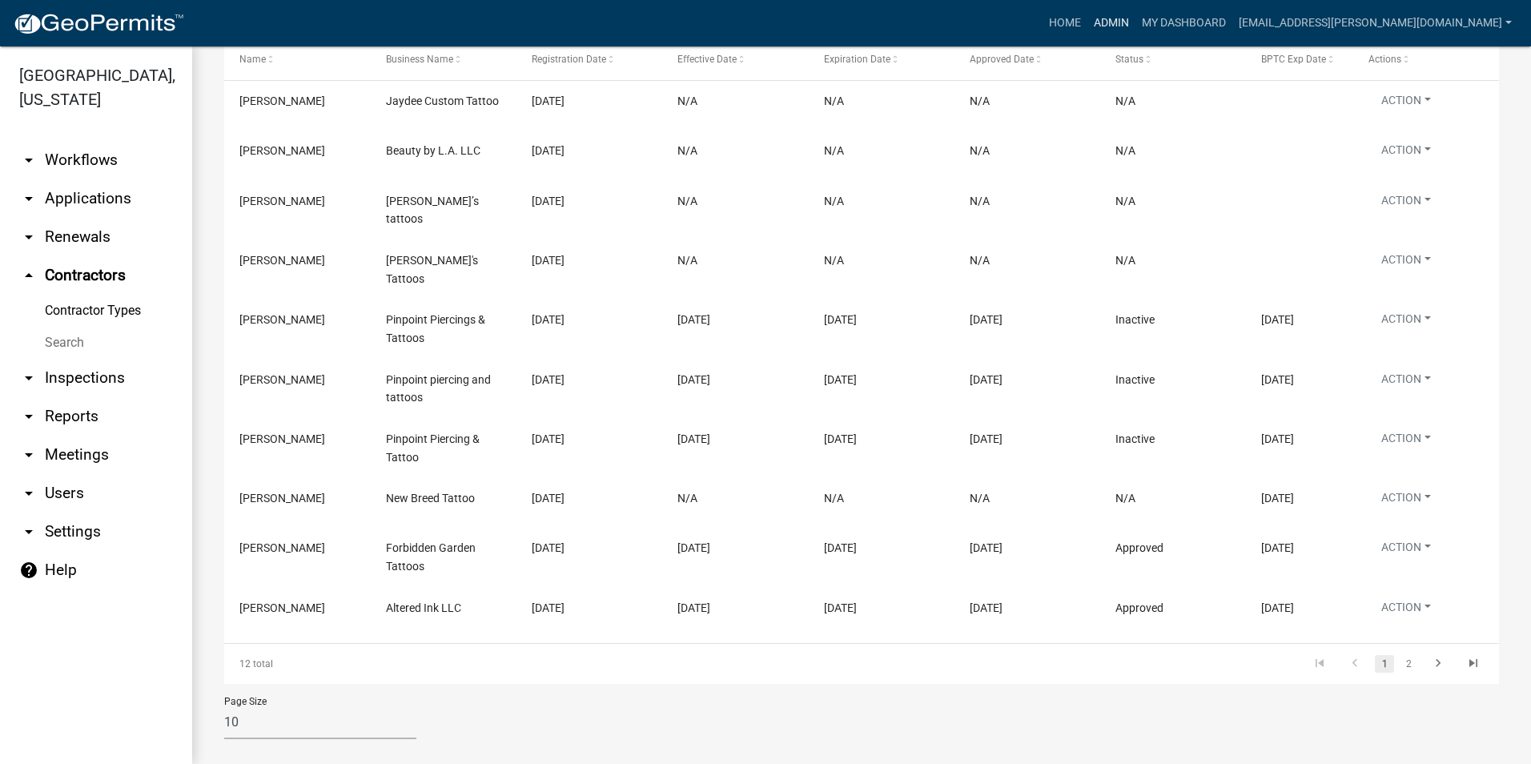
click at [1135, 27] on link "Admin" at bounding box center [1111, 23] width 48 height 30
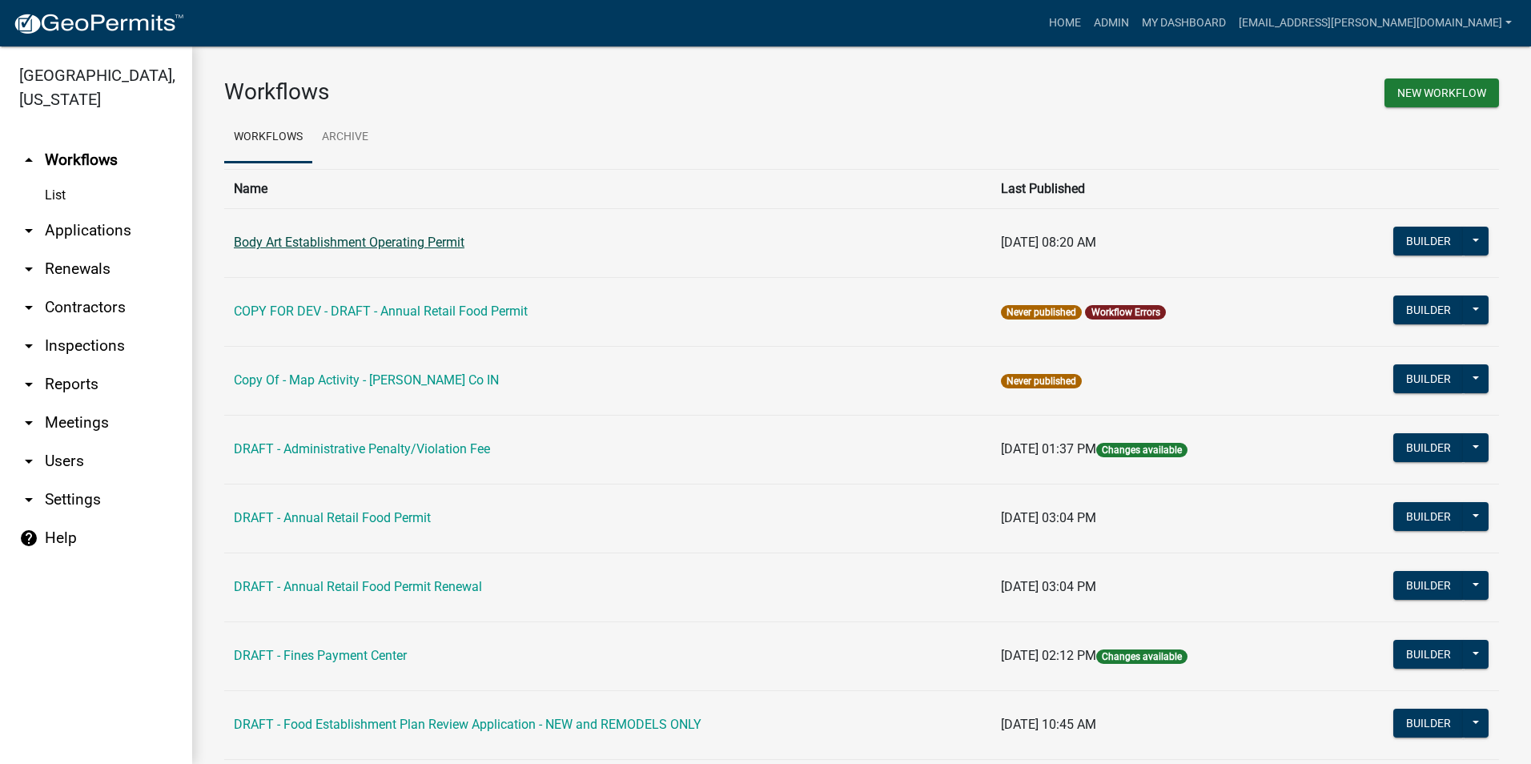
click at [332, 238] on link "Body Art Establishment Operating Permit" at bounding box center [349, 242] width 231 height 15
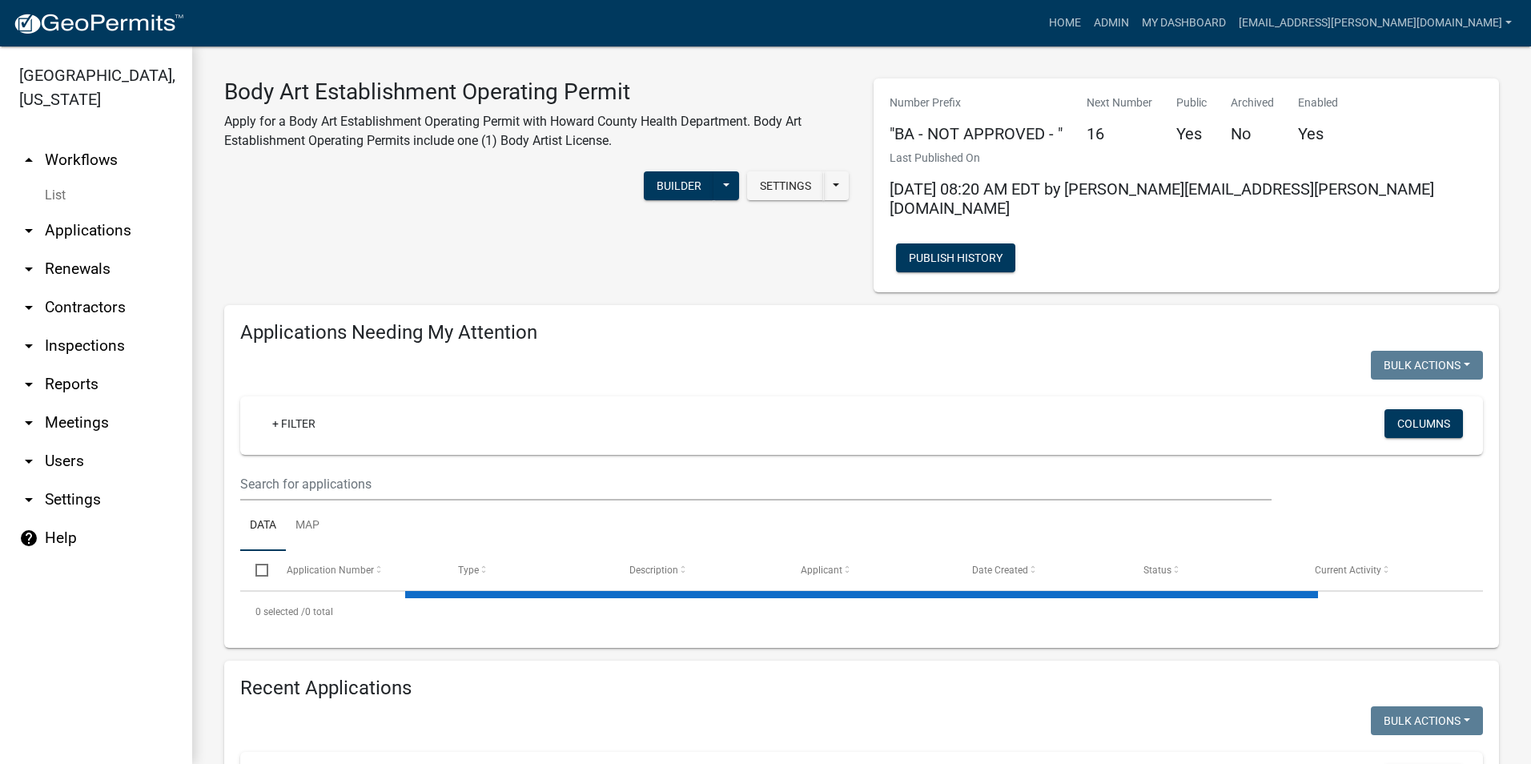
select select "3: 100"
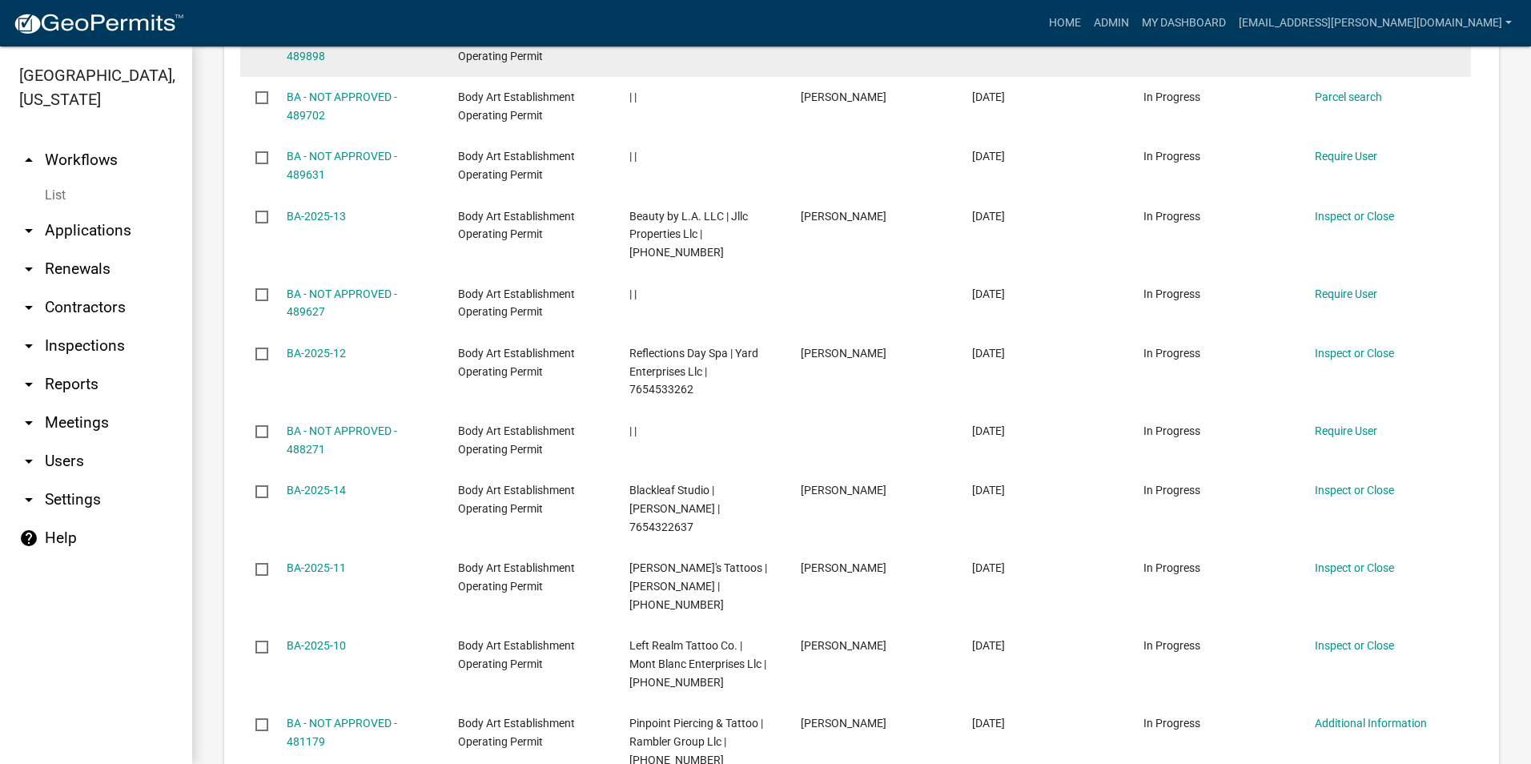
scroll to position [2078, 0]
